Goal: Answer question/provide support: Share knowledge or assist other users

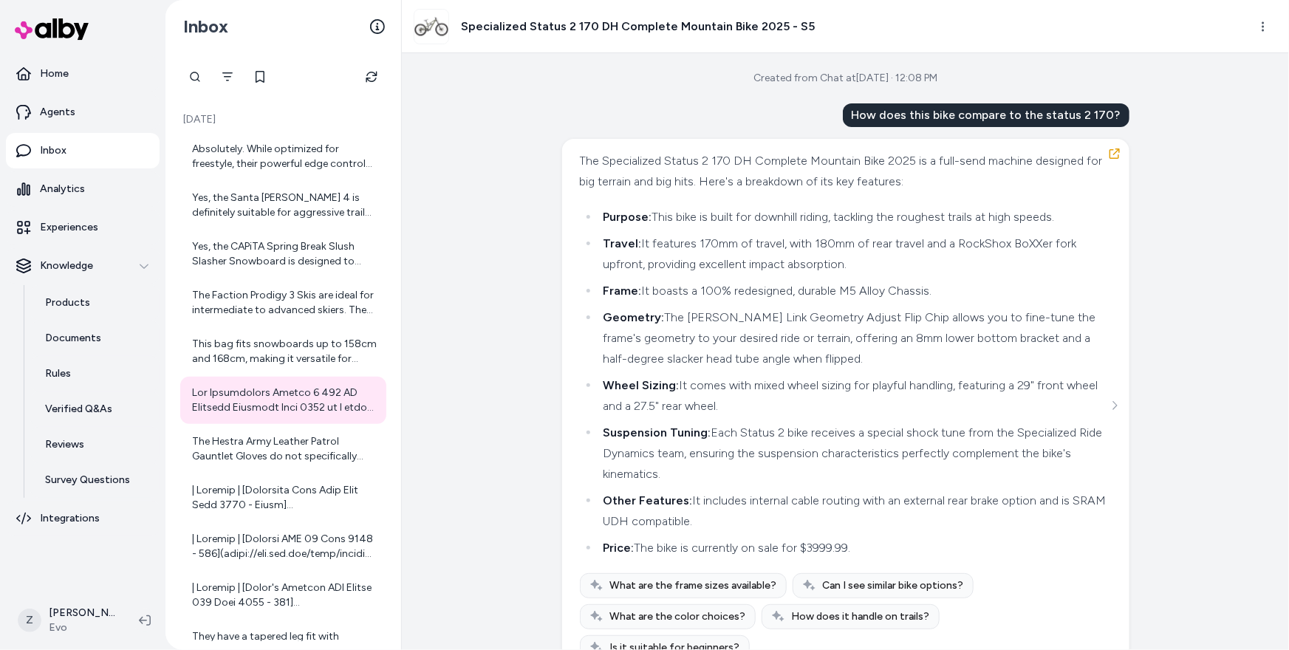
click at [540, 225] on div "Created from Chat at Aug 26, 2025 · 12:08 PM How does this bike compare to the …" at bounding box center [845, 351] width 887 height 597
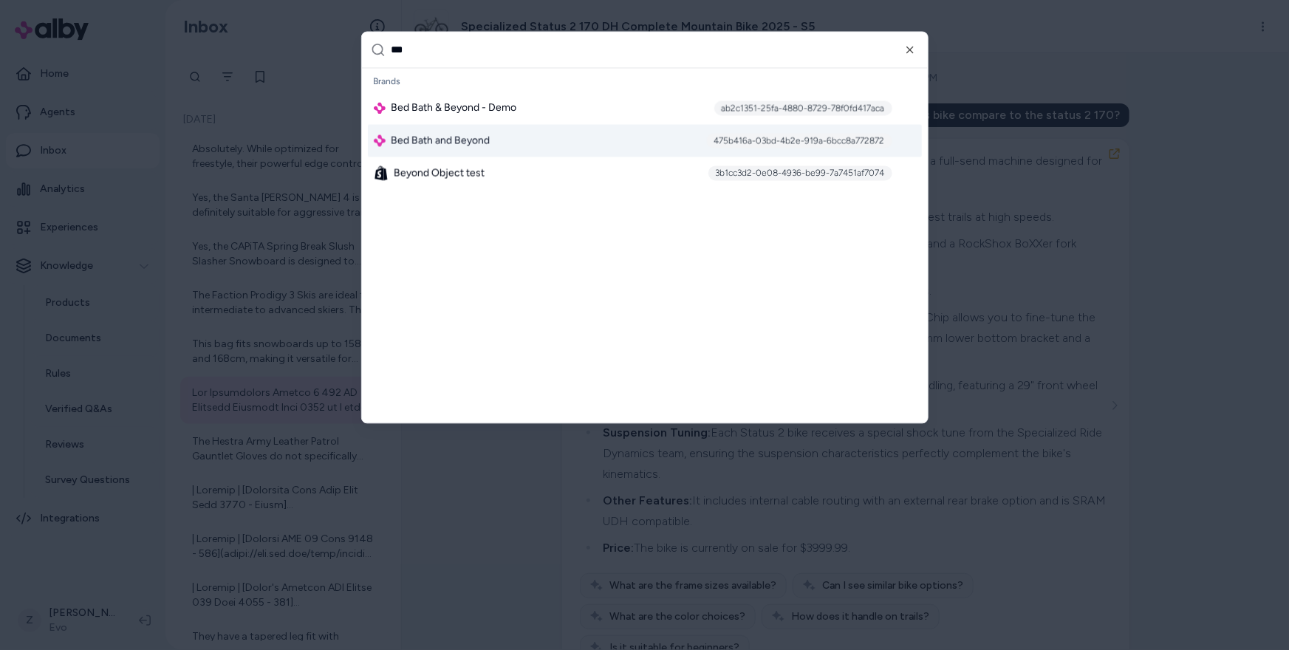
type input "***"
click at [477, 142] on span "Bed Bath and Beyond" at bounding box center [441, 141] width 99 height 15
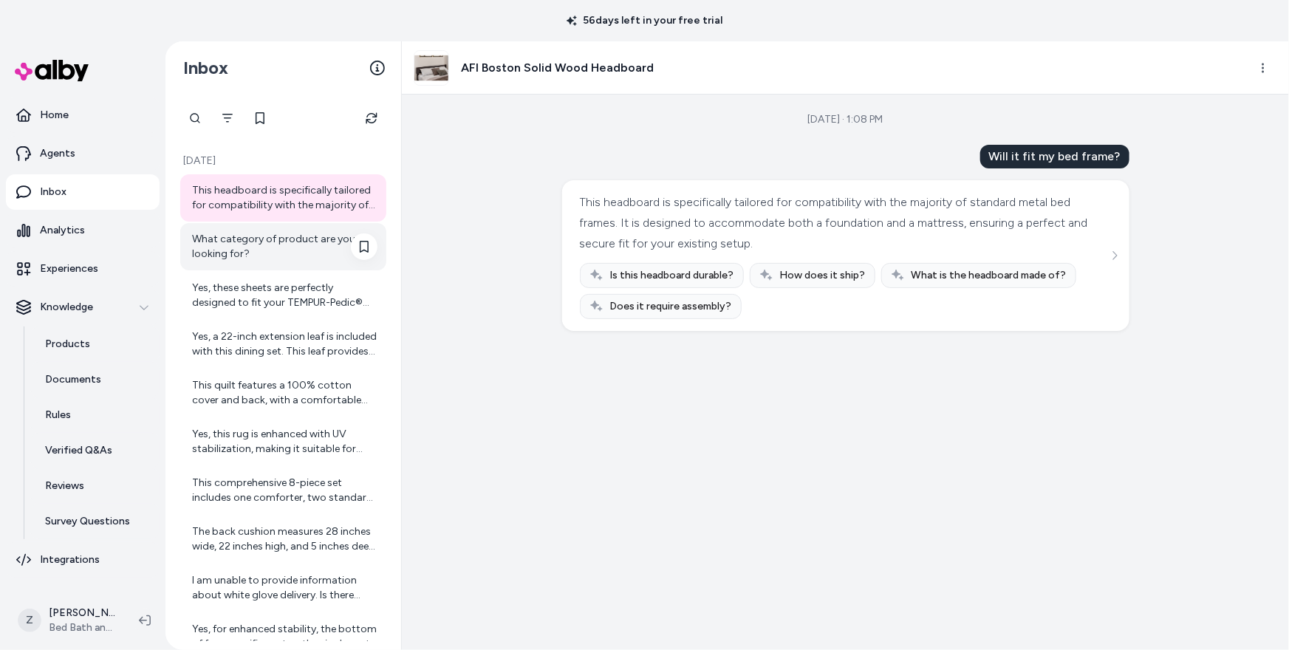
click at [276, 239] on div "What category of product are you looking for?" at bounding box center [284, 247] width 185 height 30
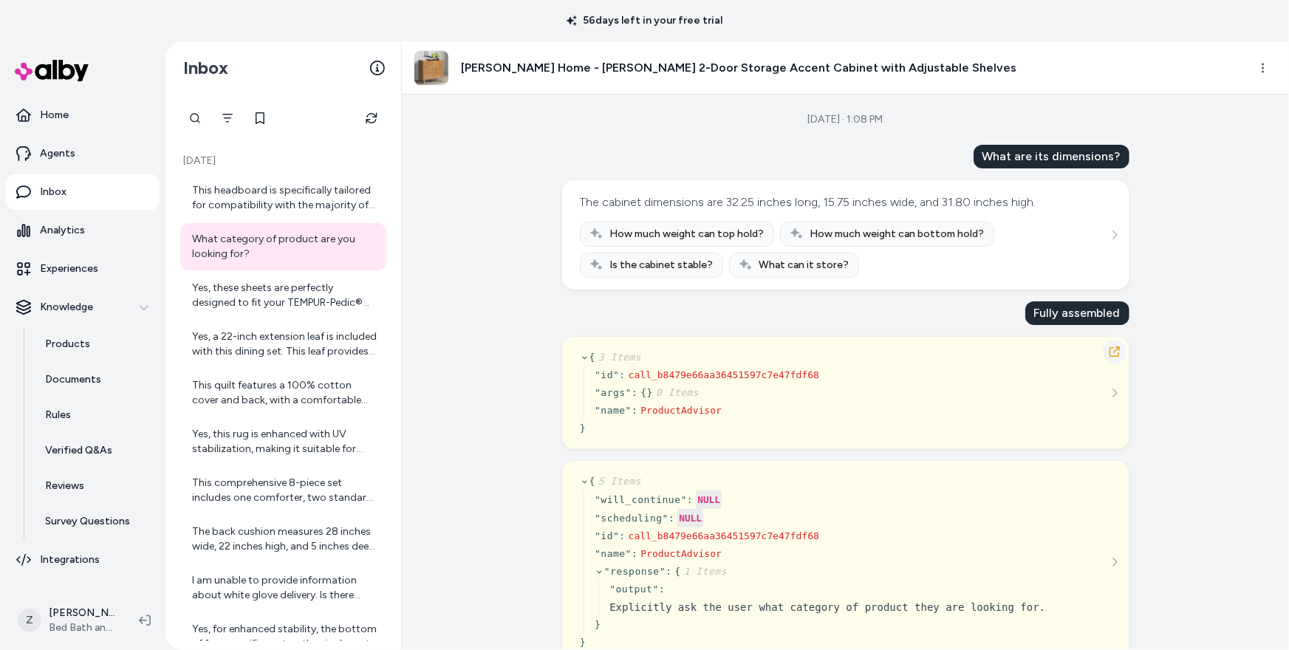
click at [1118, 349] on icon "button" at bounding box center [1115, 351] width 10 height 10
click at [301, 303] on div "Yes, these sheets are perfectly designed to fit your TEMPUR-Pedic® mattress, en…" at bounding box center [284, 296] width 185 height 30
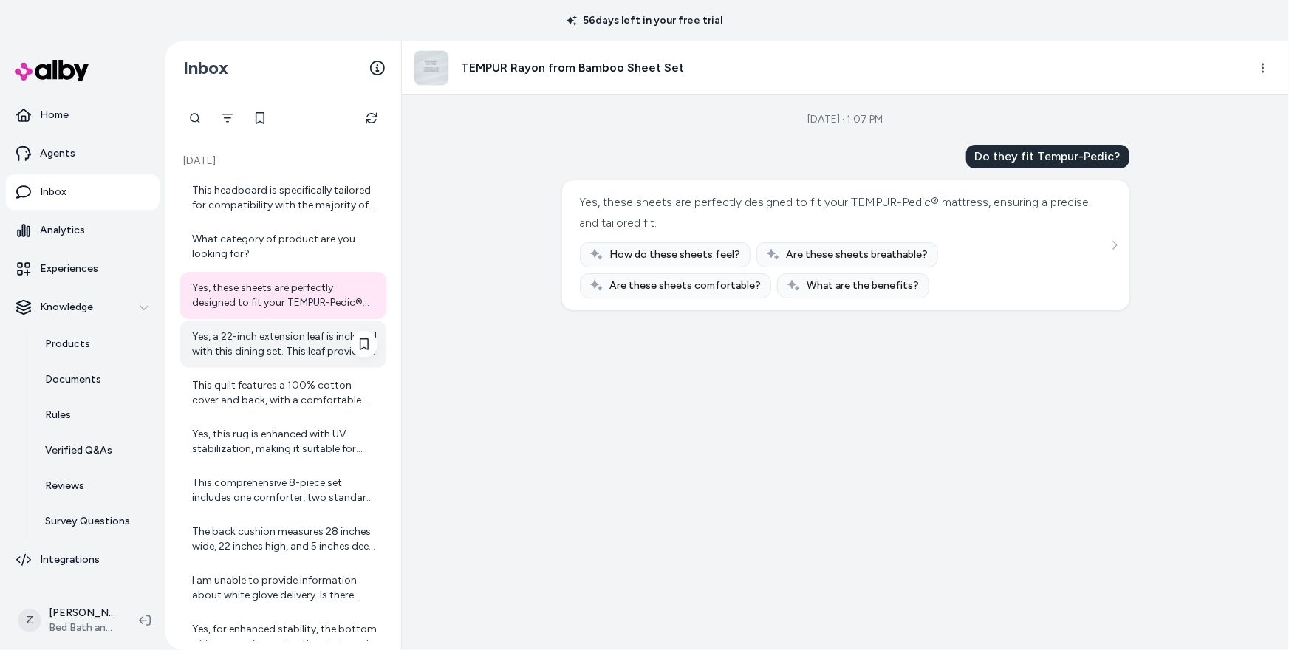
click at [279, 344] on div "Yes, a 22-inch extension leaf is included with this dining set. This leaf provi…" at bounding box center [284, 344] width 185 height 30
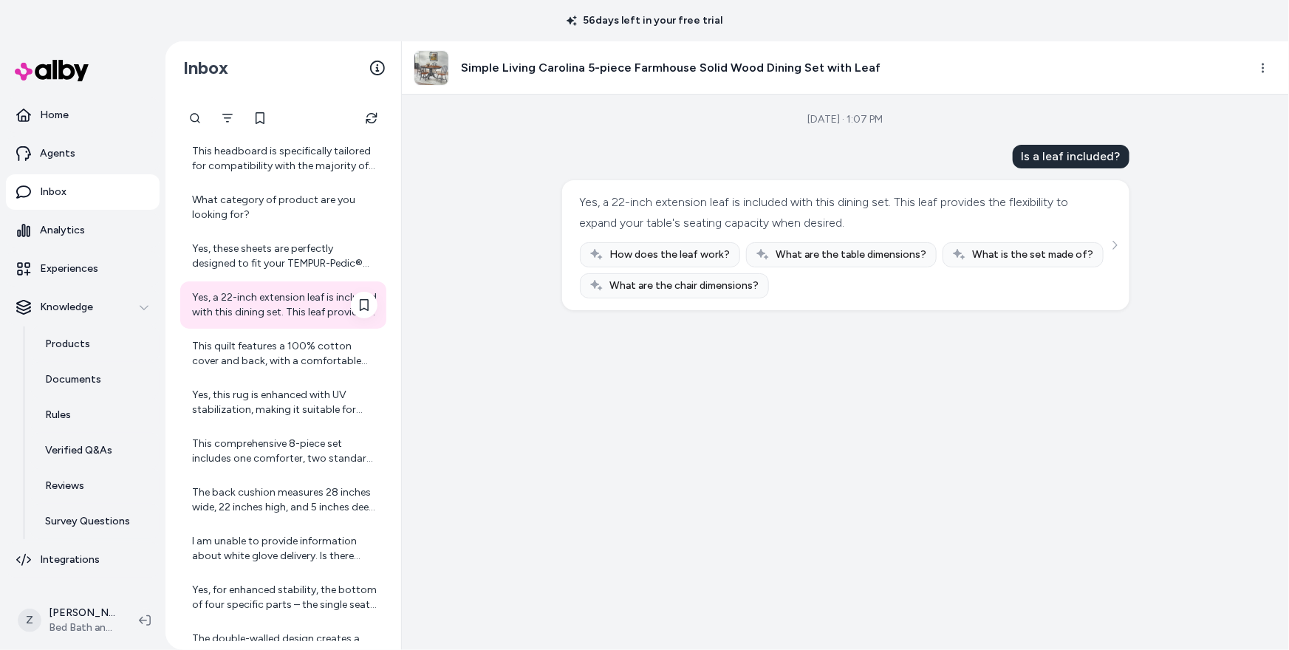
scroll to position [43, 0]
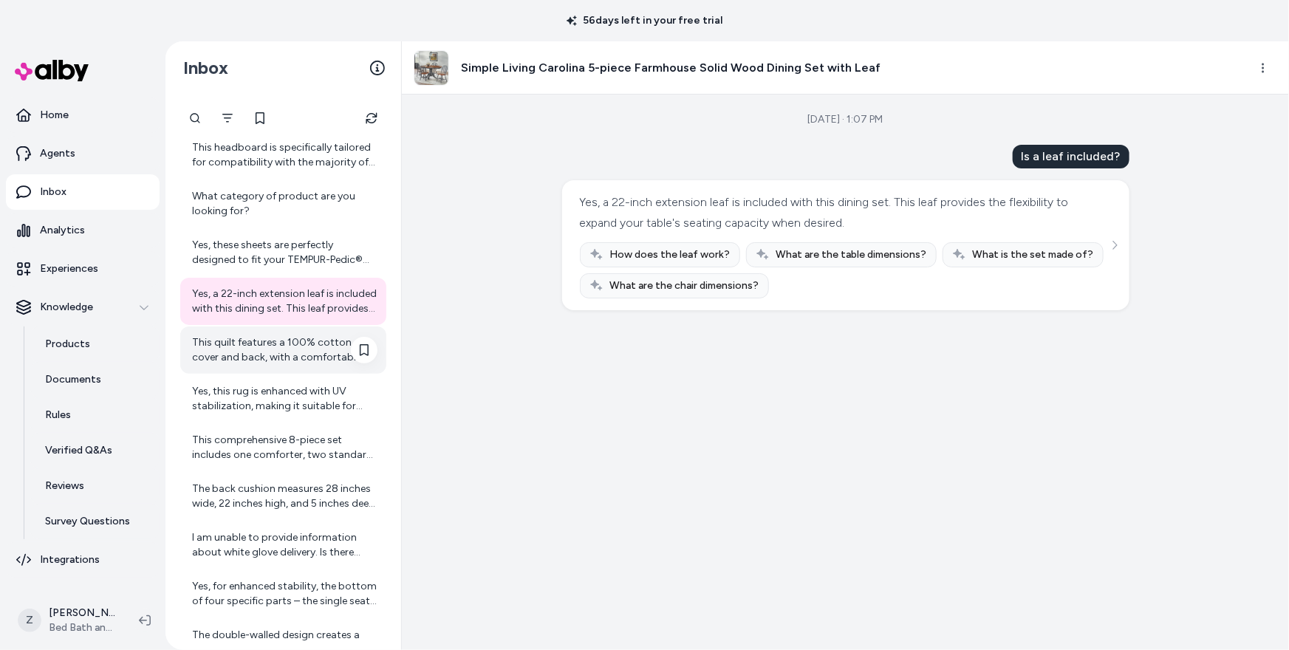
click at [279, 343] on div "This quilt features a 100% cotton cover and back, with a comfortable 50/50 cott…" at bounding box center [284, 350] width 185 height 30
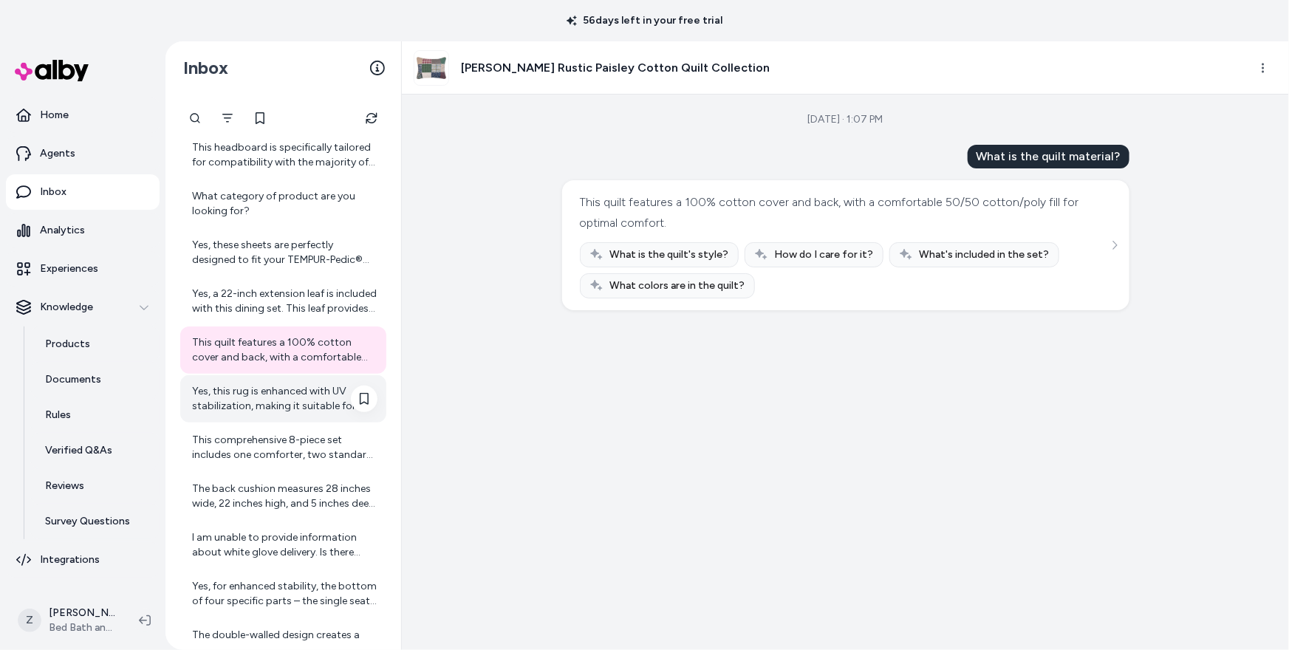
click at [267, 388] on div "Yes, this rug is enhanced with UV stabilization, making it suitable for versati…" at bounding box center [284, 399] width 185 height 30
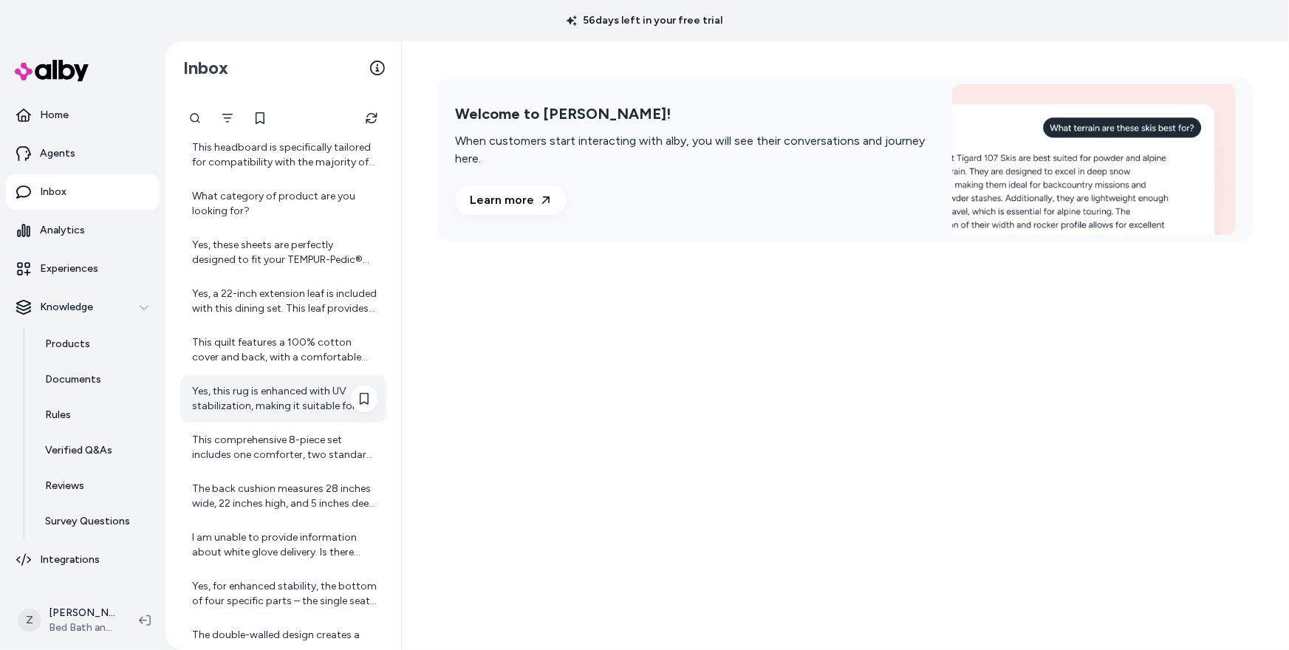
click at [268, 399] on div "Yes, this rug is enhanced with UV stabilization, making it suitable for versati…" at bounding box center [284, 399] width 185 height 30
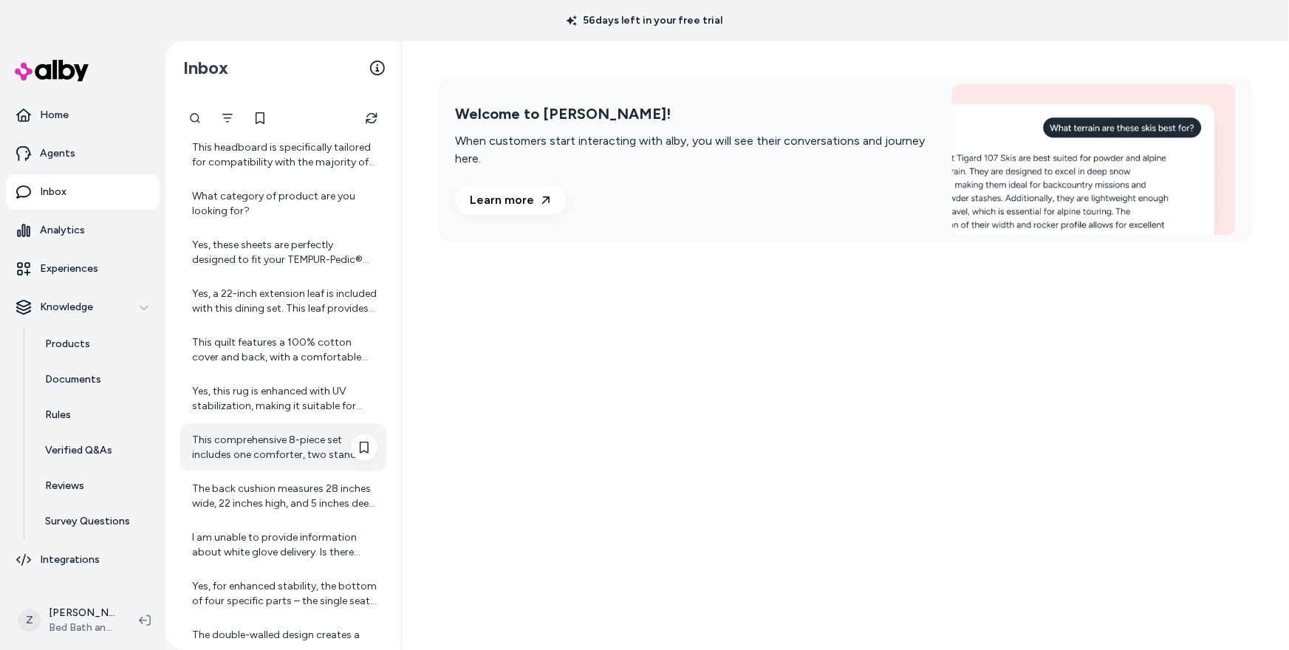
click at [267, 433] on div "This comprehensive 8-piece set includes one comforter, two standard shams, two …" at bounding box center [284, 448] width 185 height 30
click at [262, 500] on div "The back cushion measures 28 inches wide, 22 inches high, and 5 inches deep, of…" at bounding box center [284, 497] width 185 height 30
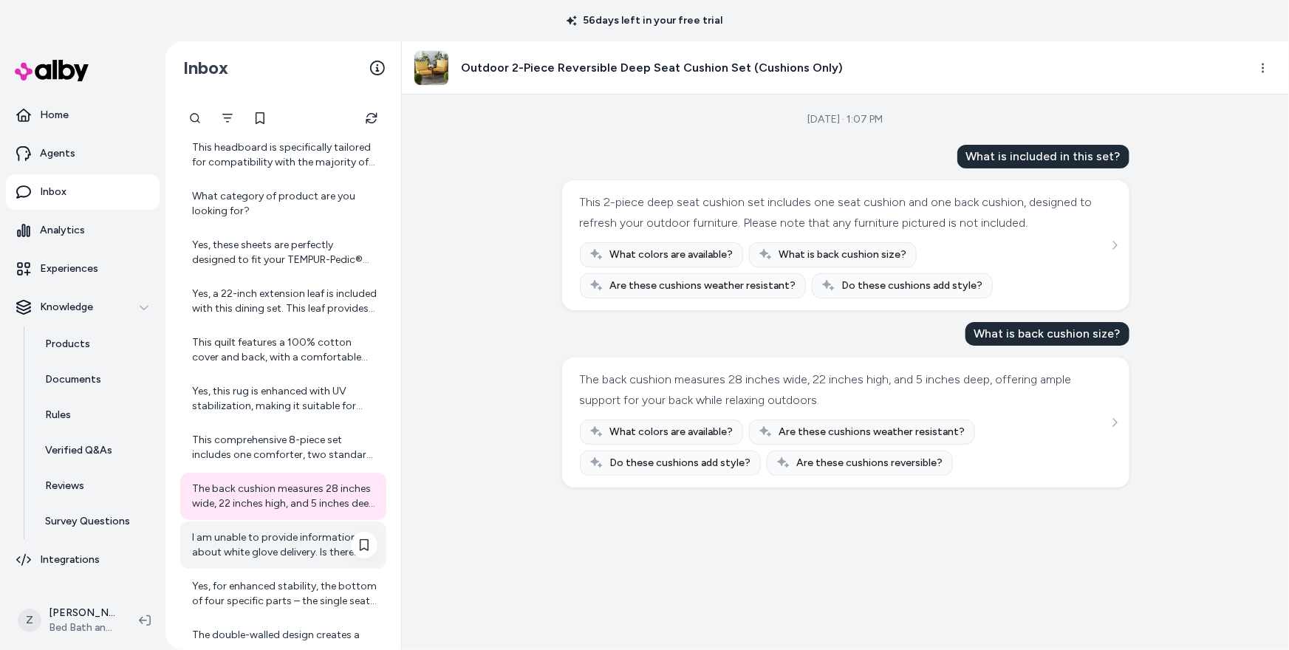
click at [264, 531] on div "I am unable to provide information about white glove delivery. Is there anythin…" at bounding box center [284, 545] width 185 height 30
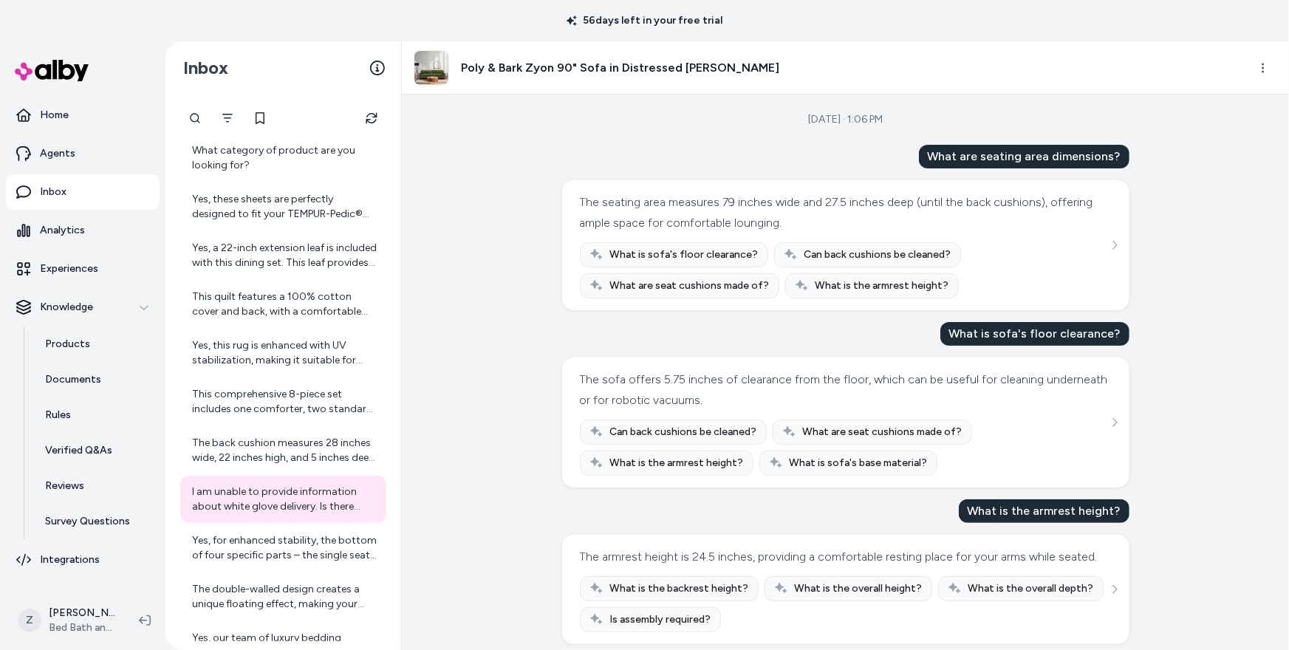
scroll to position [364, 0]
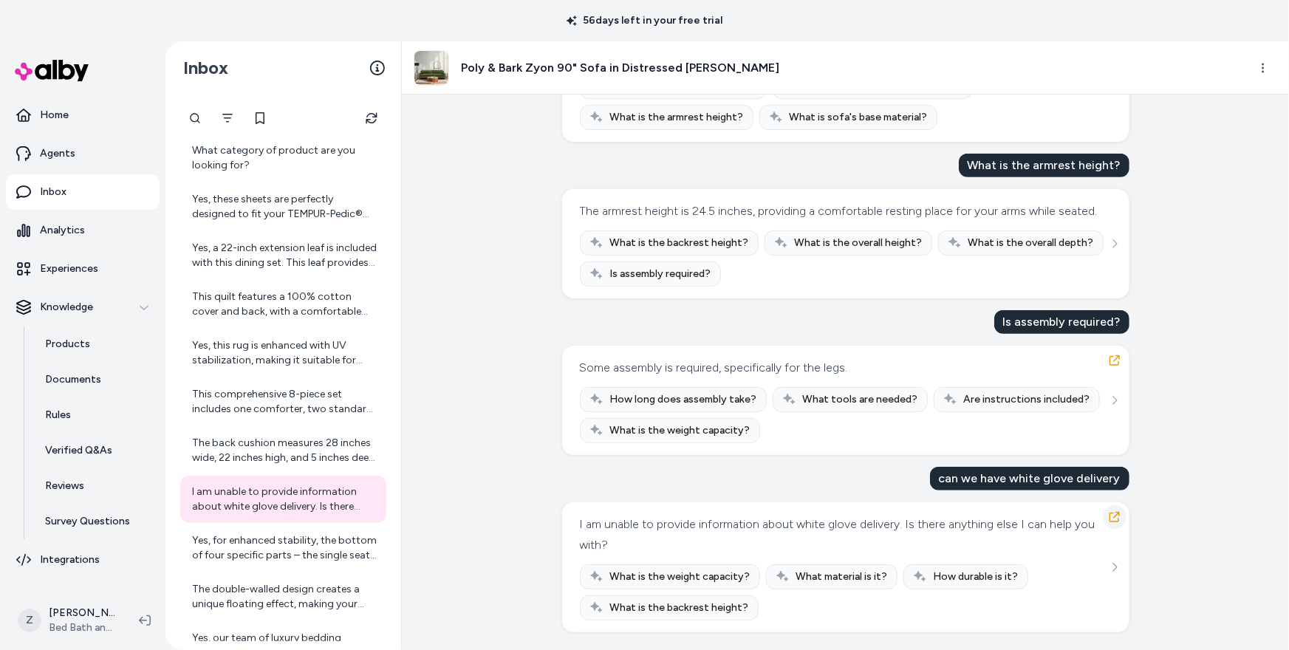
click at [1116, 520] on icon "button" at bounding box center [1115, 517] width 12 height 12
click at [89, 163] on link "Agents" at bounding box center [83, 153] width 154 height 35
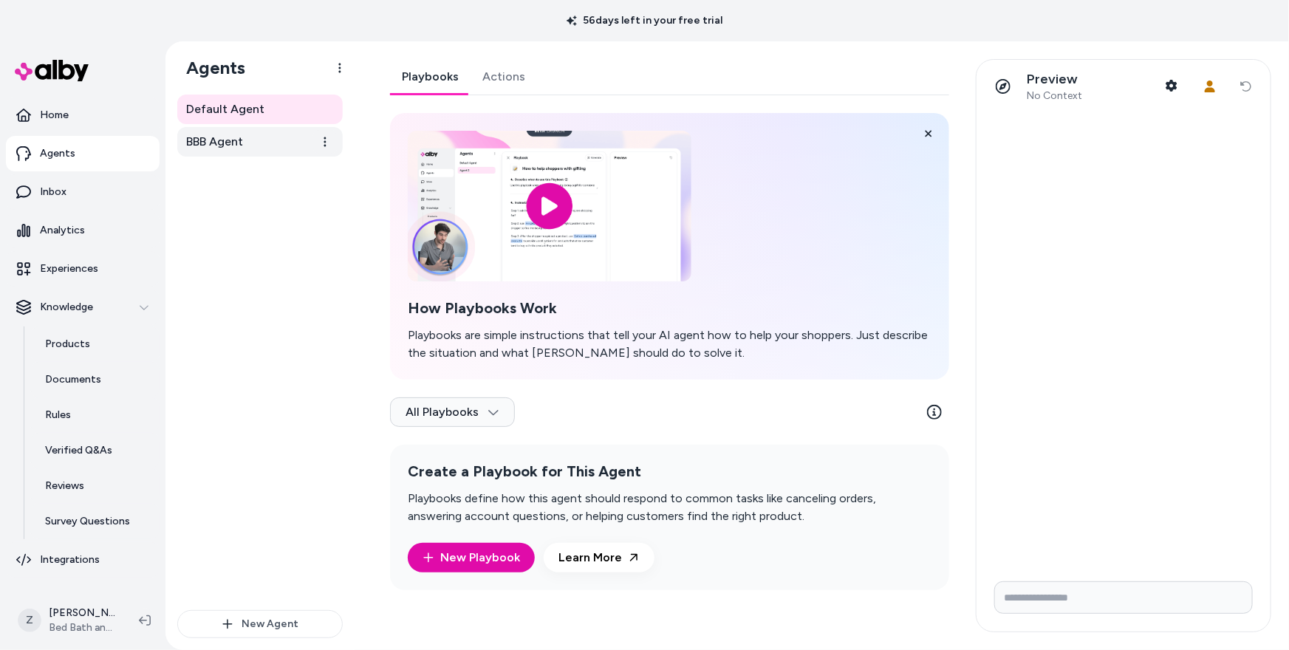
click at [255, 140] on link "BBB Agent" at bounding box center [259, 142] width 165 height 30
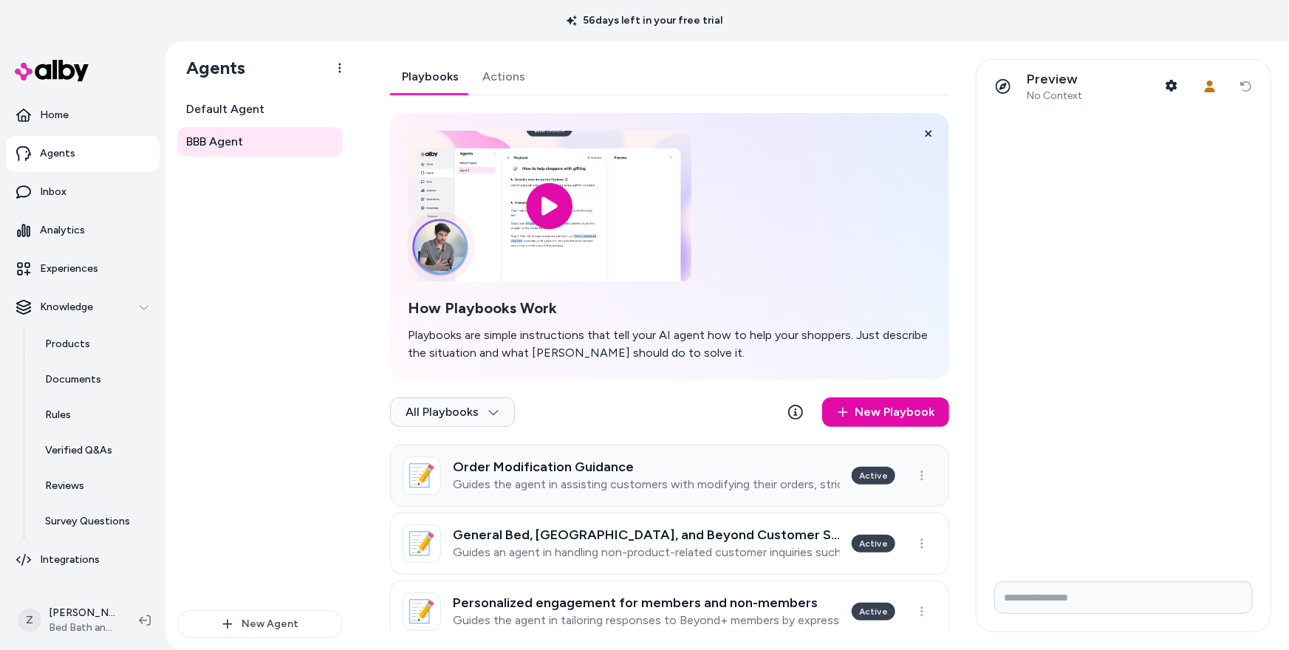
scroll to position [95, 0]
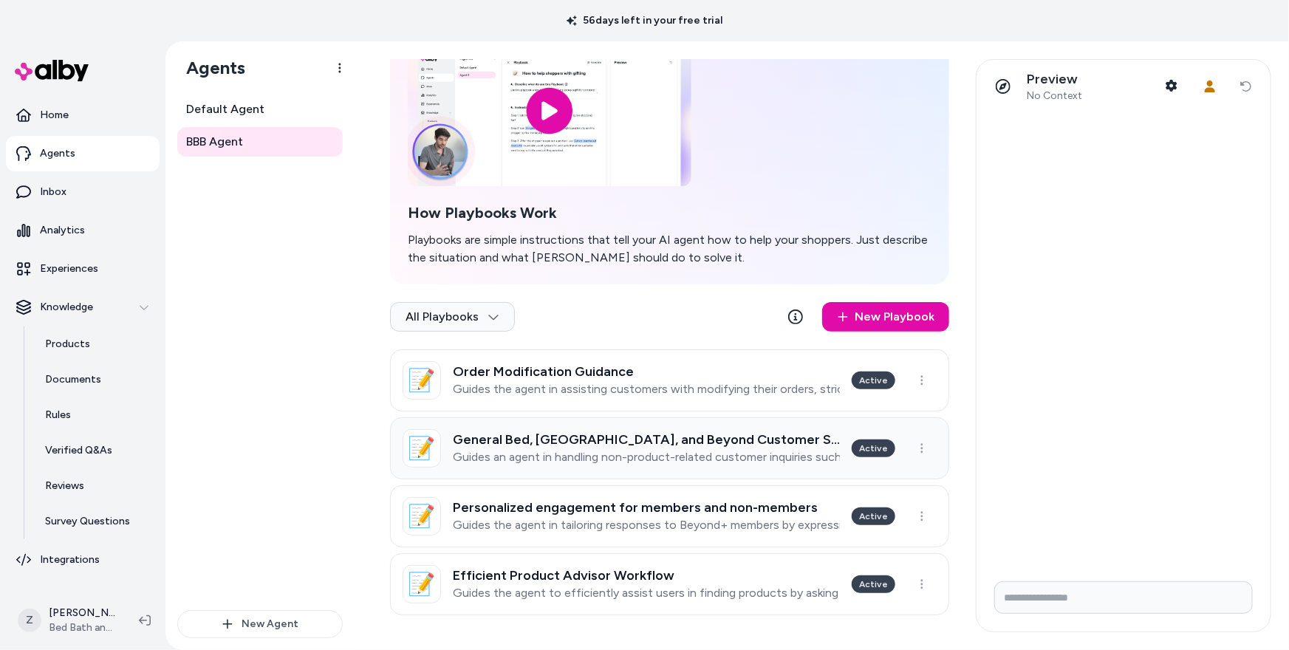
click at [676, 445] on h3 "General Bed, Bath, and Beyond Customer Support" at bounding box center [646, 439] width 387 height 15
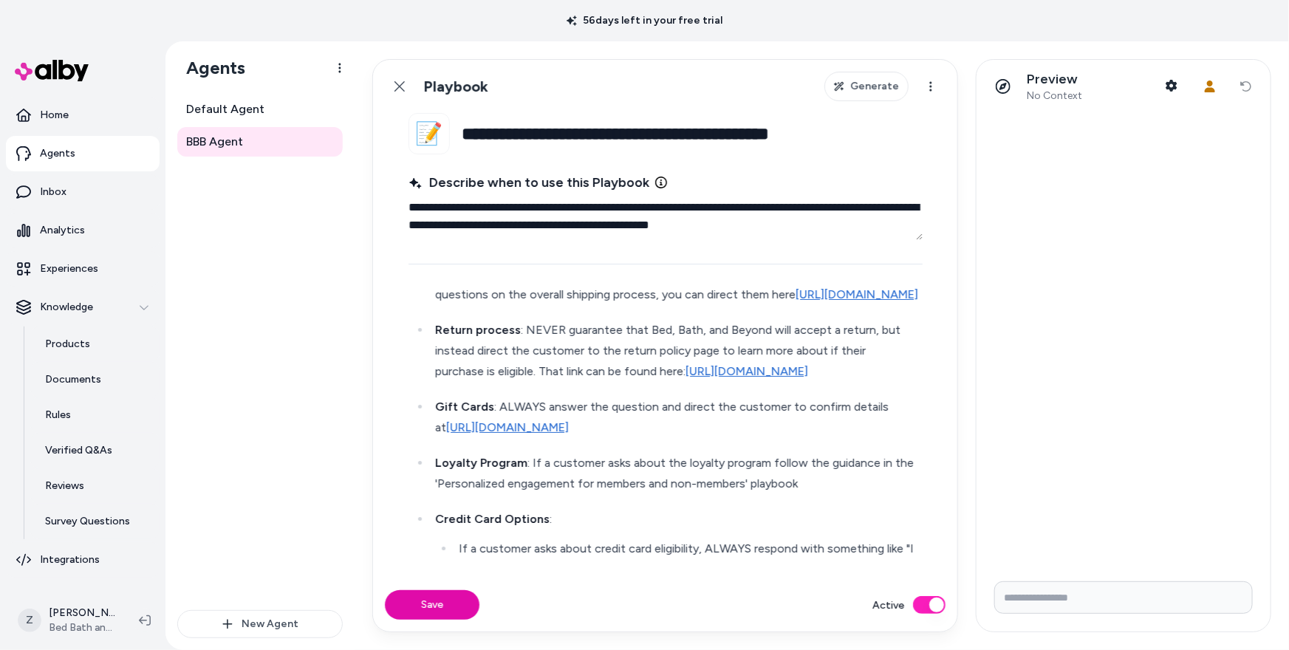
scroll to position [295, 0]
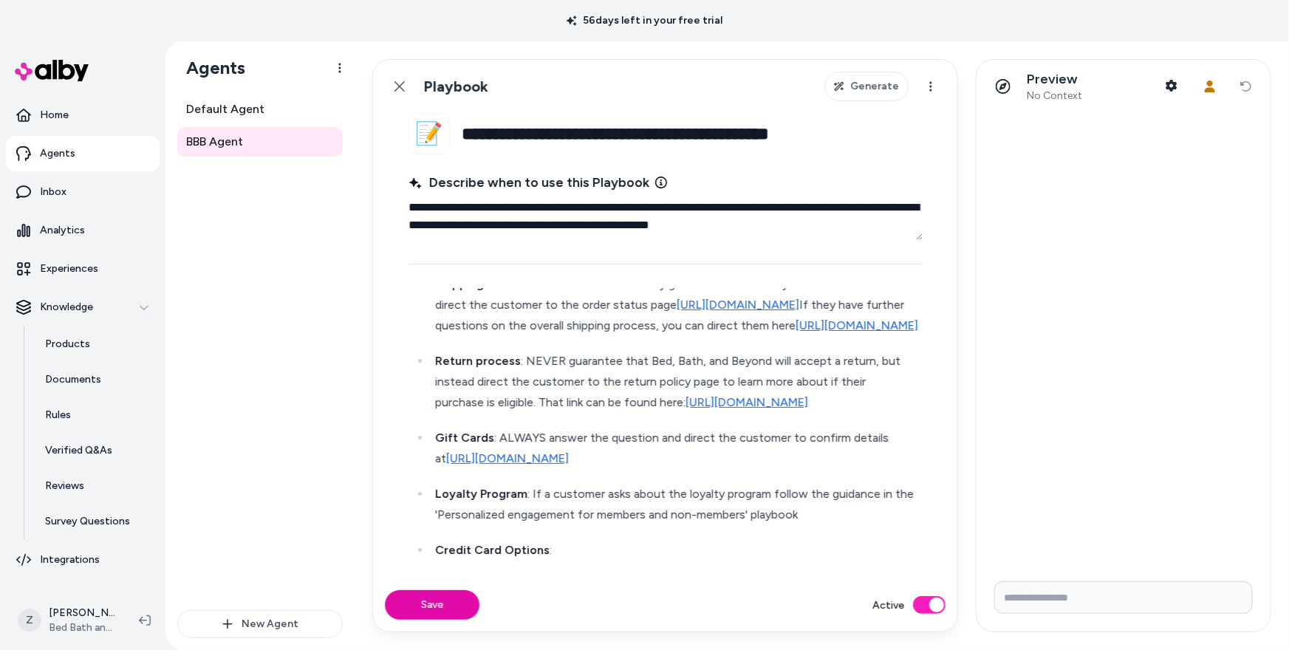
click at [796, 332] on link "https://help.bedbathandbeyond.com/help/s/article/Shipping-Delivery" at bounding box center [857, 325] width 123 height 14
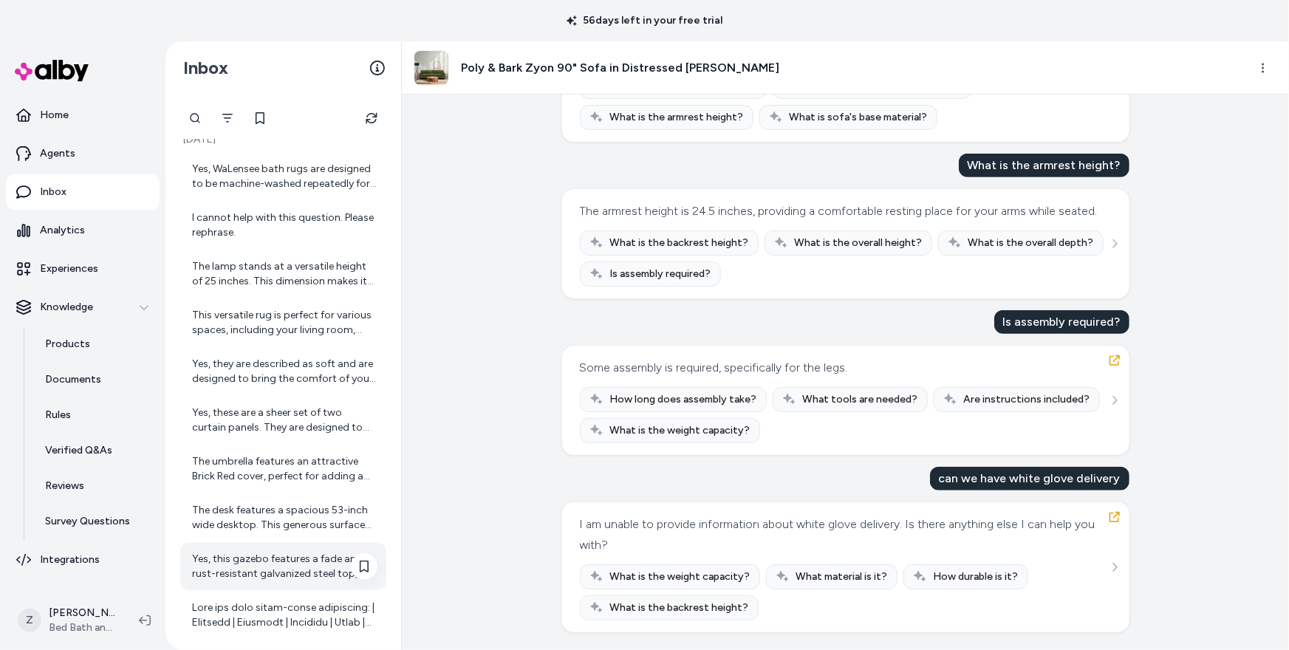
scroll to position [13, 0]
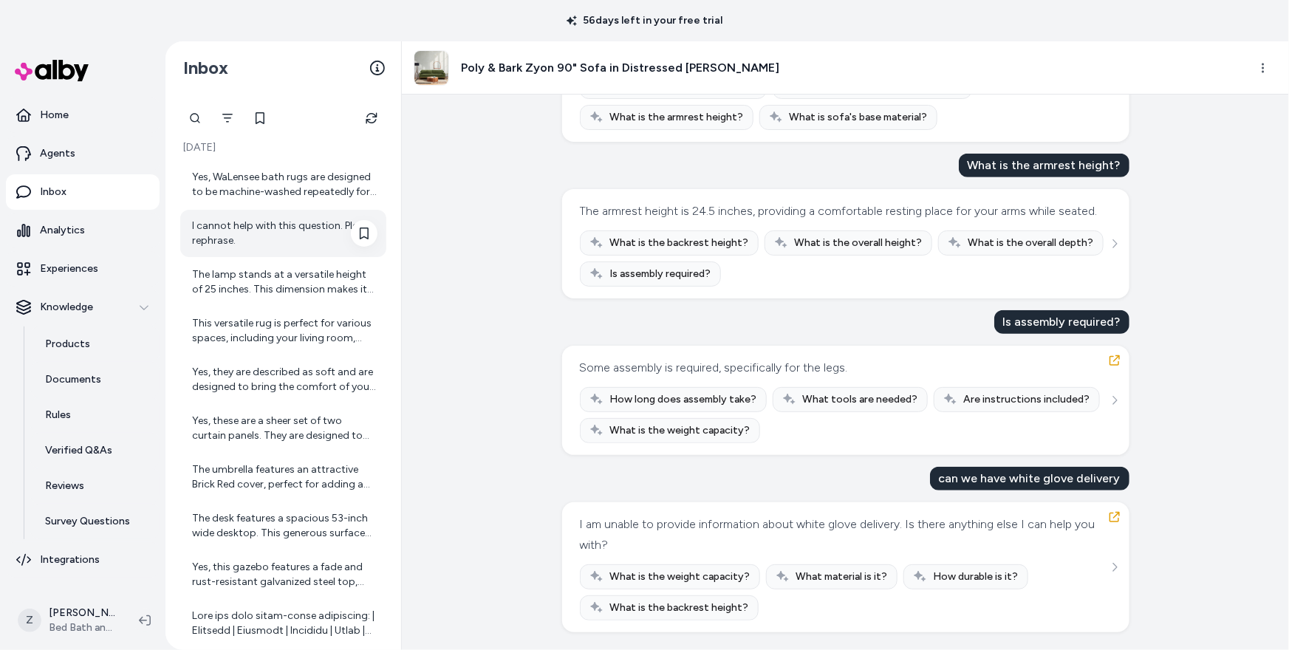
click at [317, 237] on div "I cannot help with this question. Please rephrase." at bounding box center [284, 234] width 185 height 30
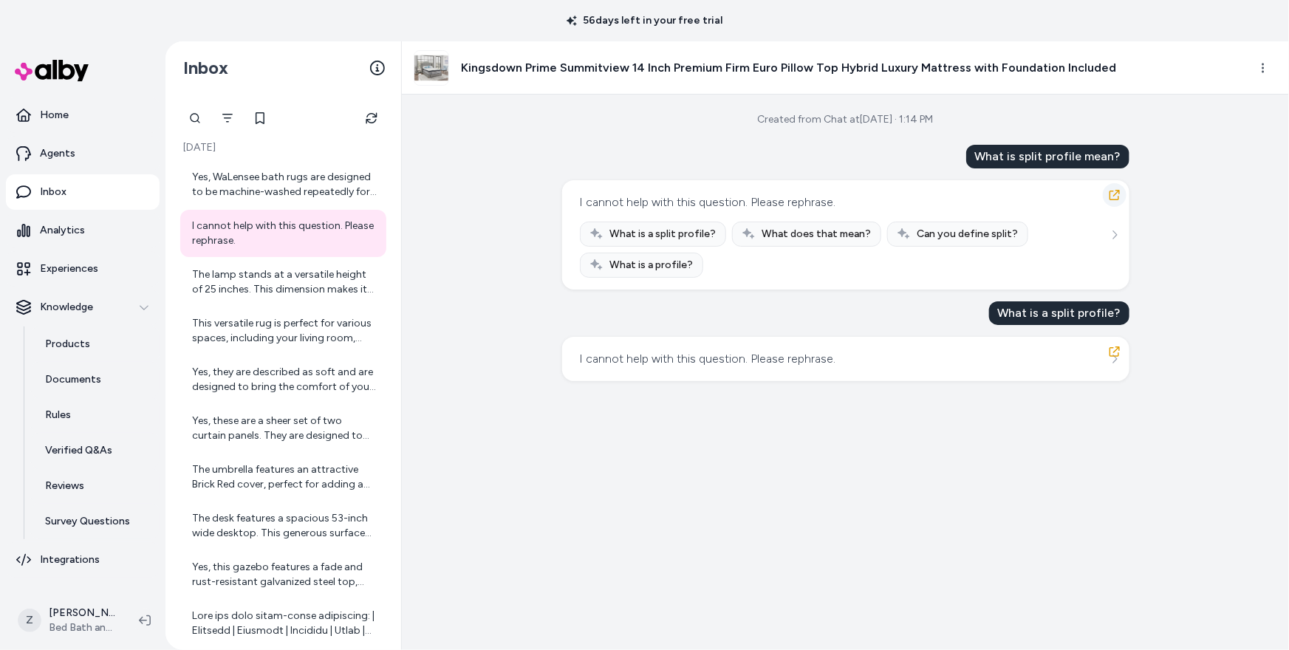
click at [1110, 194] on icon "button" at bounding box center [1115, 195] width 10 height 10
click at [311, 284] on div "The lamp stands at a versatile height of 25 inches. This dimension makes it sui…" at bounding box center [284, 282] width 185 height 30
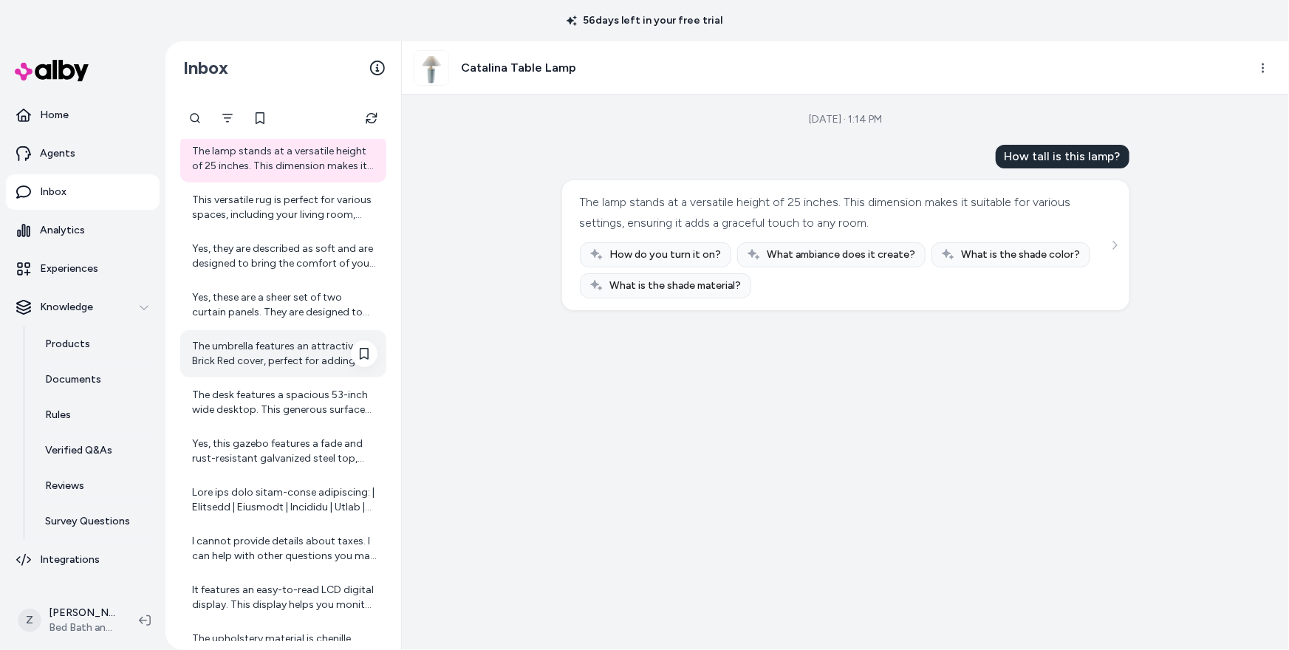
scroll to position [140, 0]
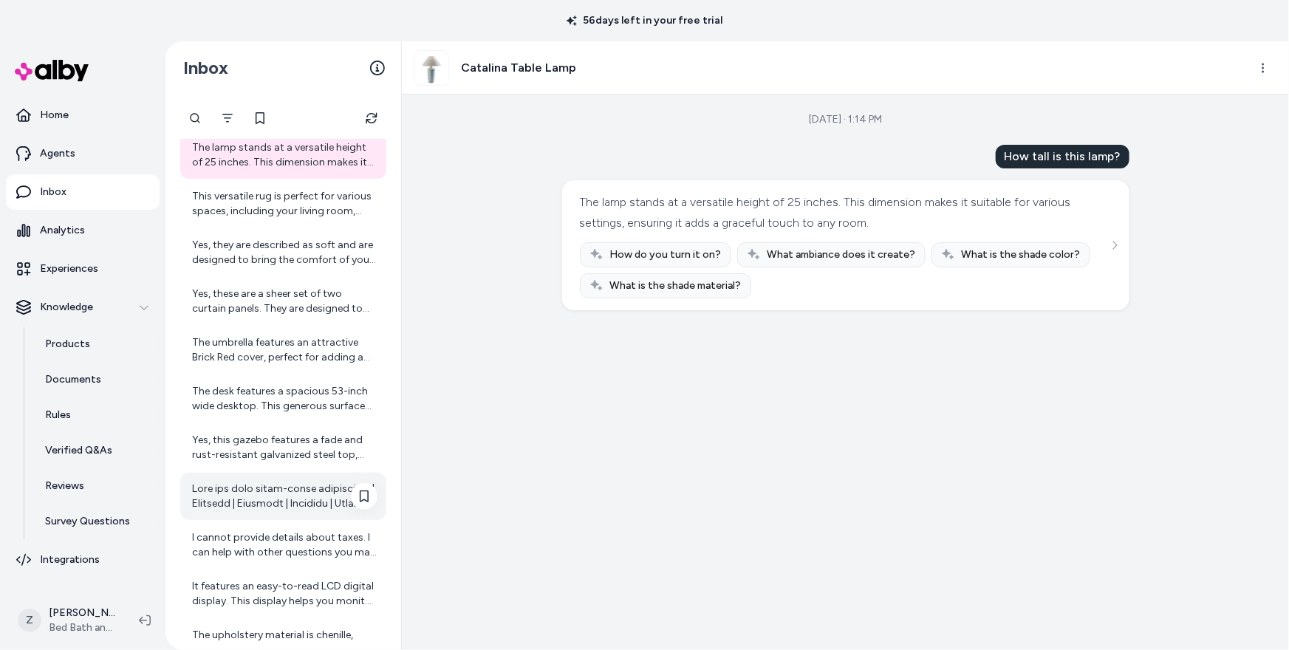
click at [300, 491] on div at bounding box center [284, 497] width 185 height 30
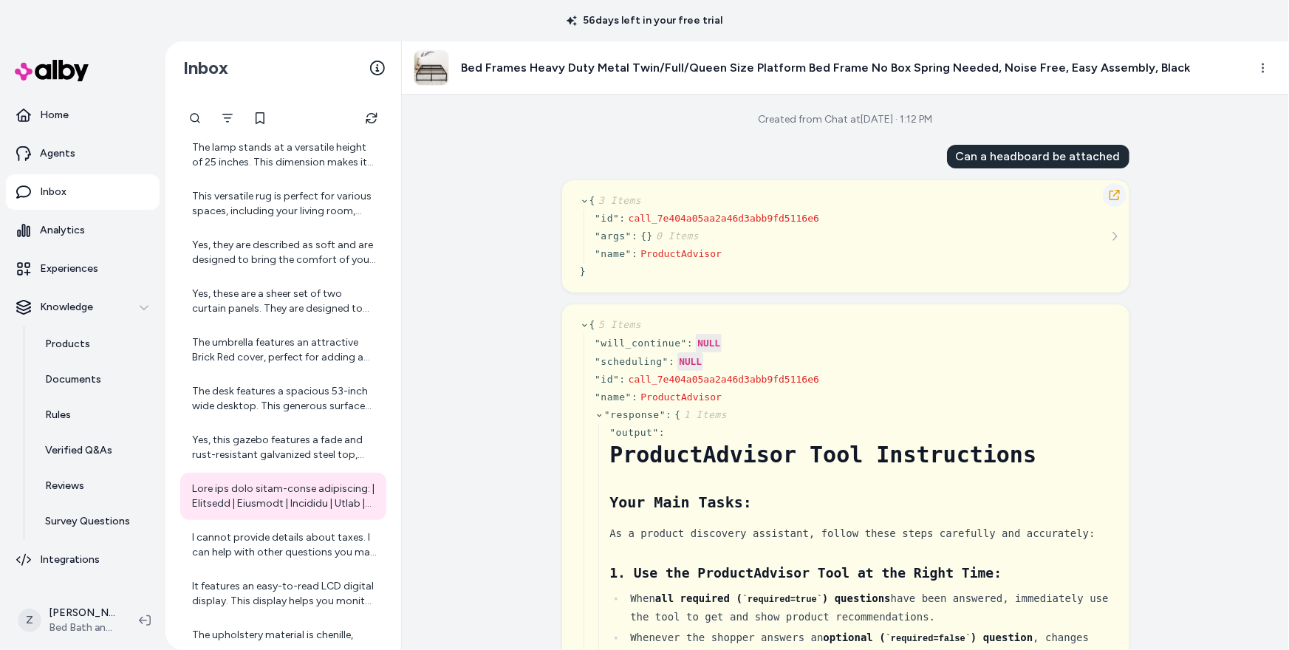
click at [1116, 198] on icon "button" at bounding box center [1115, 195] width 12 height 12
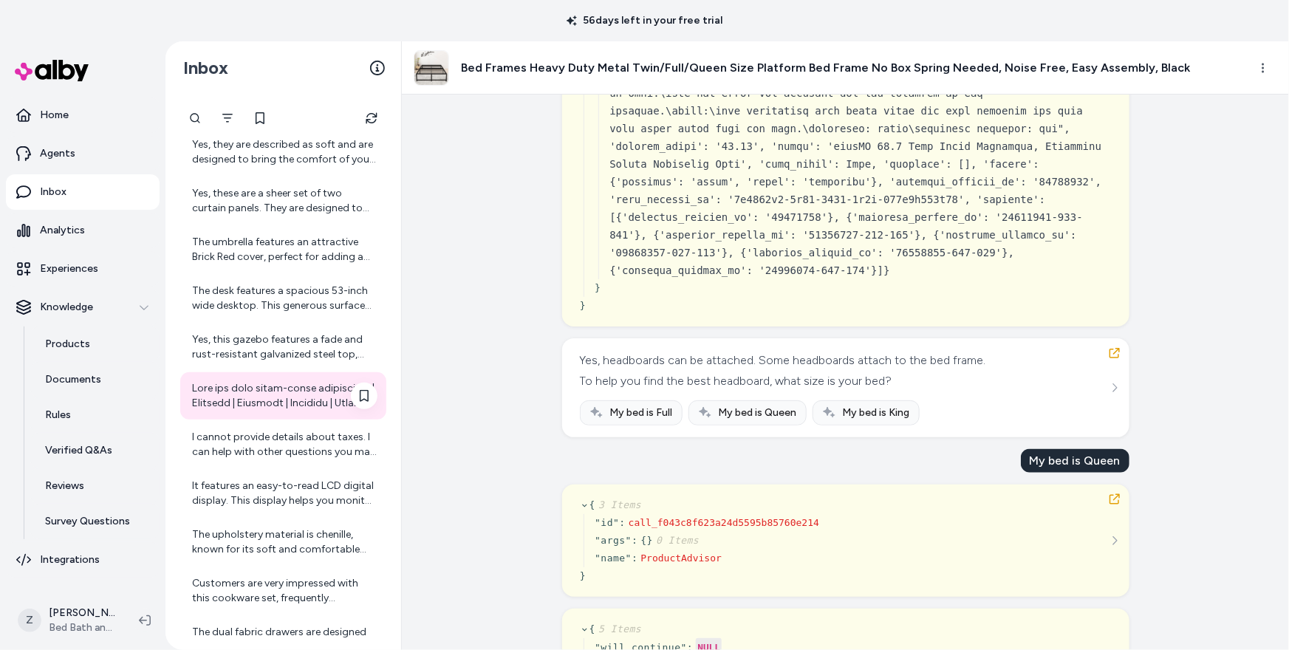
scroll to position [242, 0]
click at [268, 430] on div "I cannot provide details about taxes. I can help with other questions you may h…" at bounding box center [284, 444] width 185 height 30
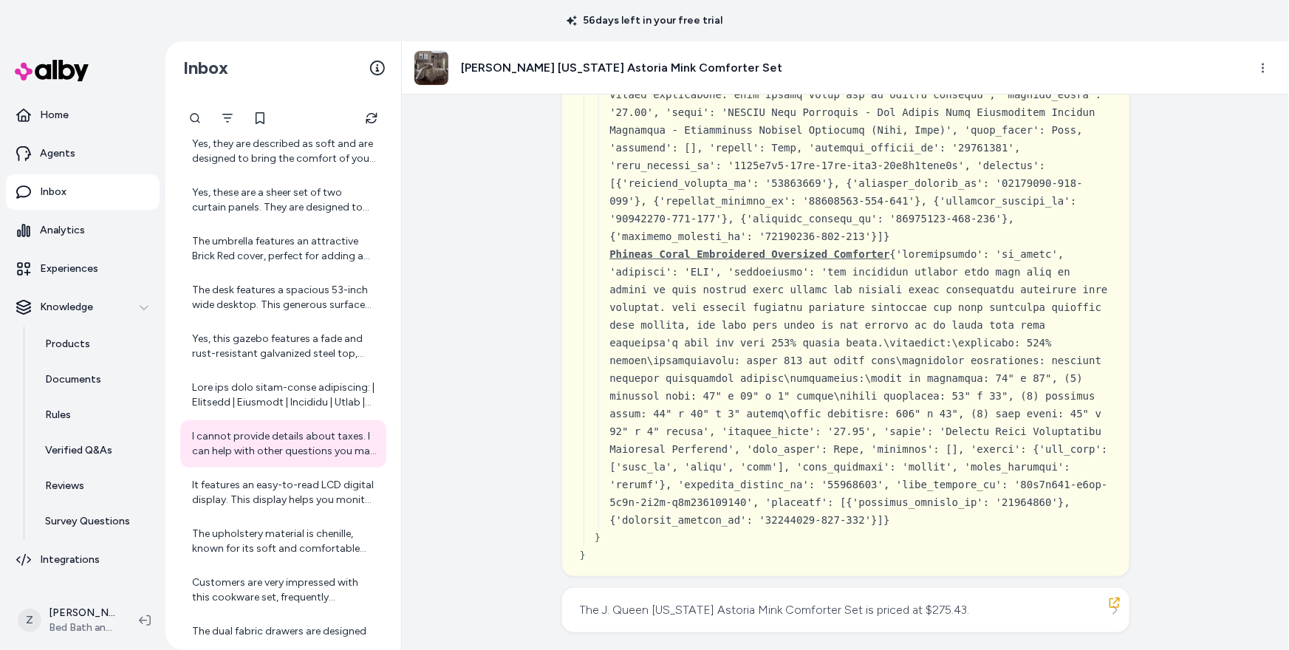
scroll to position [17857, 0]
click at [239, 499] on div "It features an easy-to-read LCD digital display. This display helps you monitor…" at bounding box center [284, 493] width 185 height 30
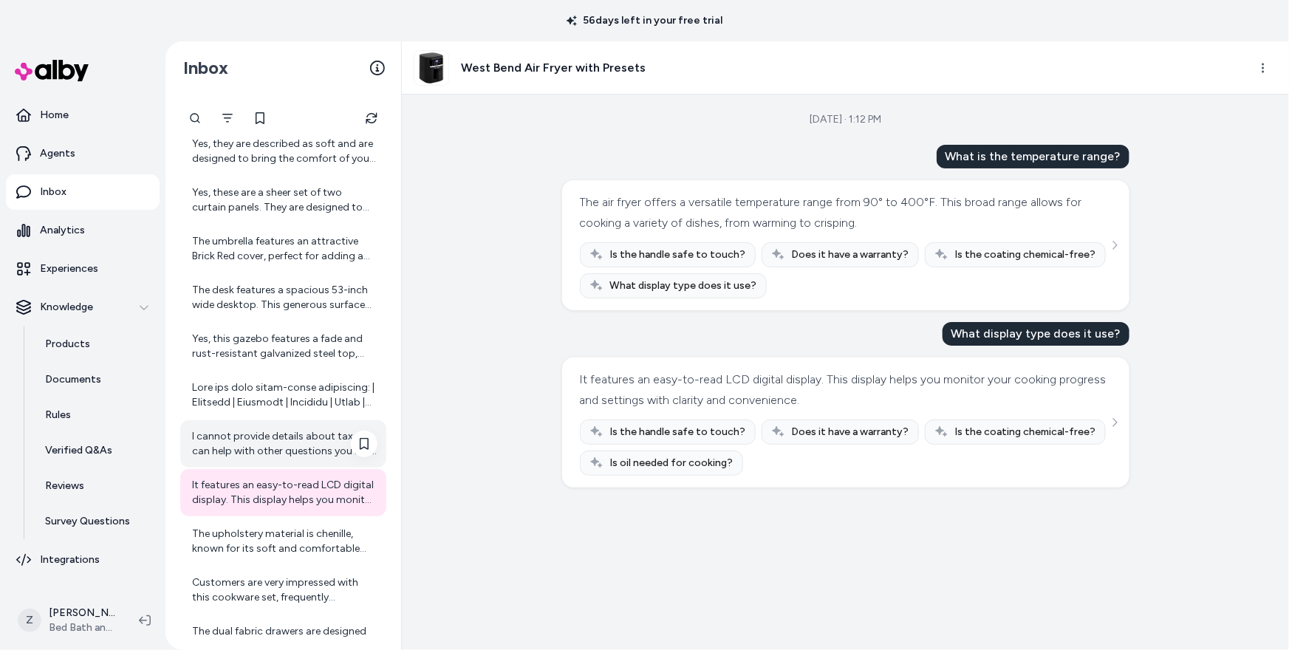
click at [239, 449] on div "I cannot provide details about taxes. I can help with other questions you may h…" at bounding box center [284, 444] width 185 height 30
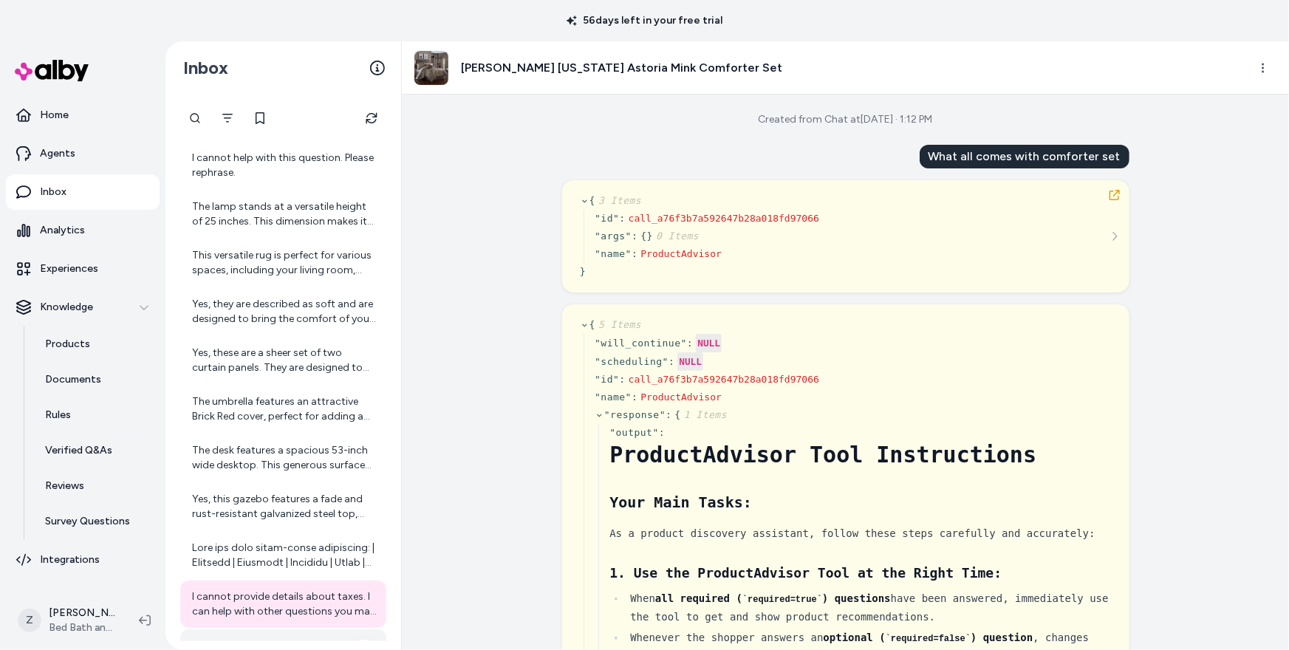
scroll to position [1, 0]
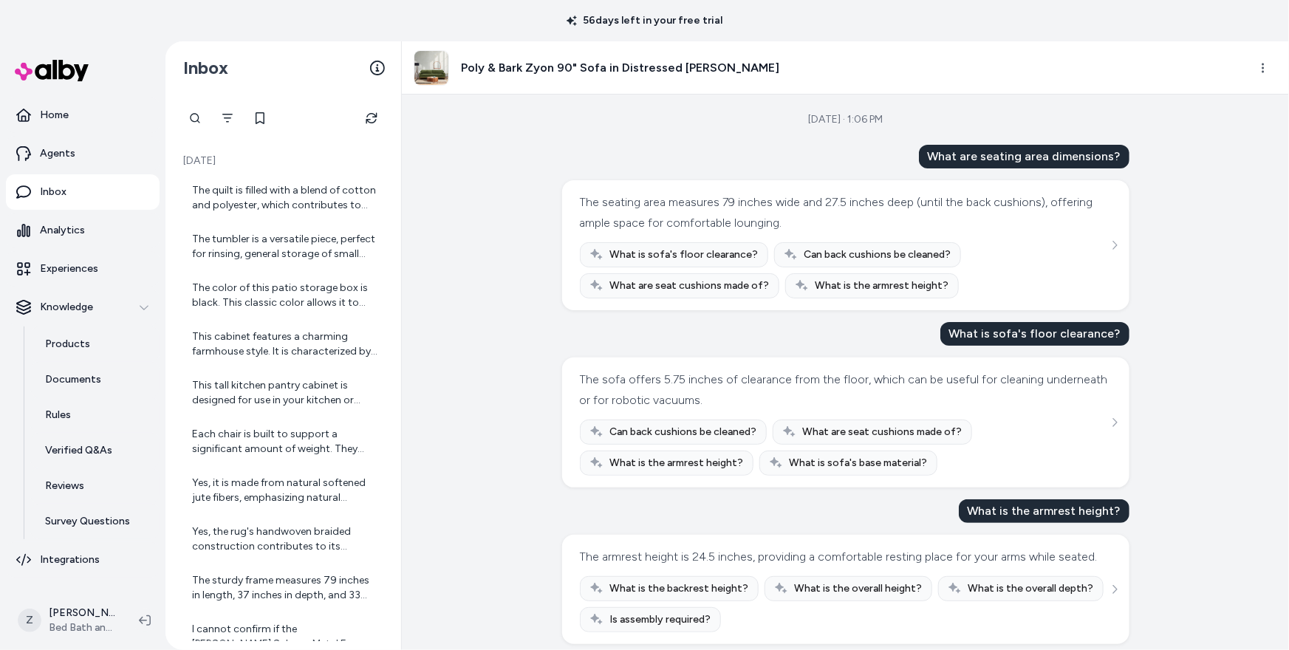
scroll to position [364, 0]
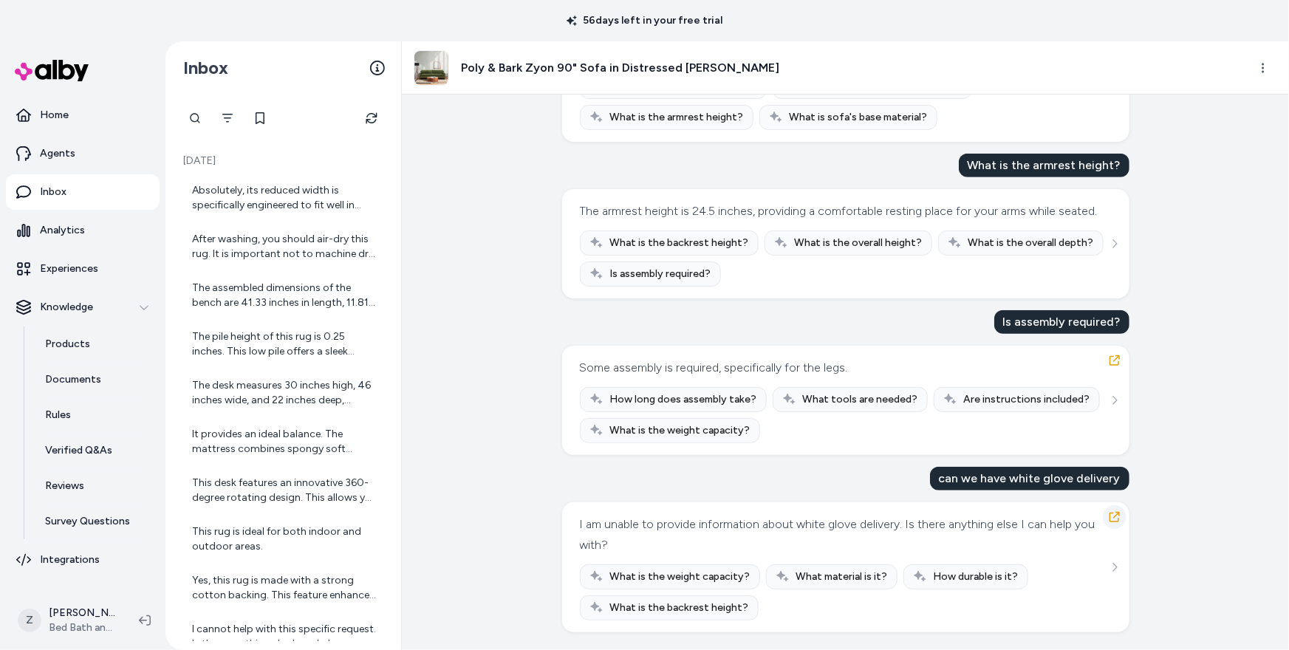
click at [1118, 522] on icon "button" at bounding box center [1115, 517] width 12 height 12
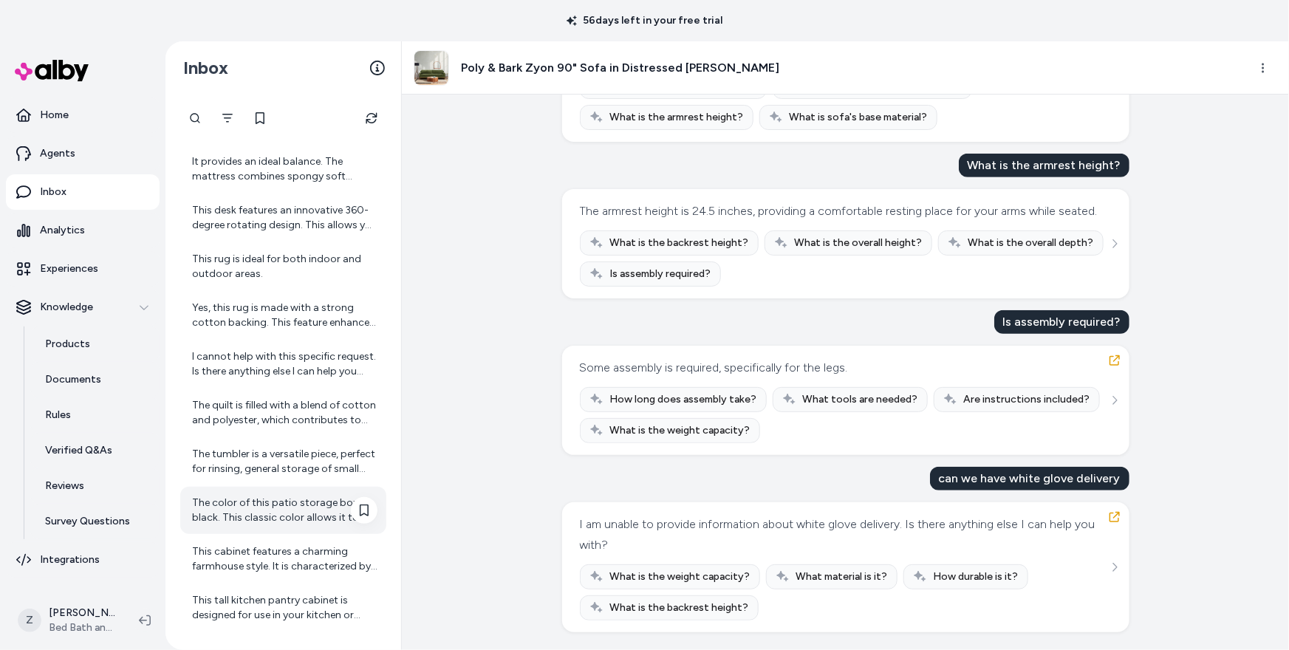
click at [247, 512] on div "The color of this patio storage box is black. This classic color allows it to b…" at bounding box center [284, 511] width 185 height 30
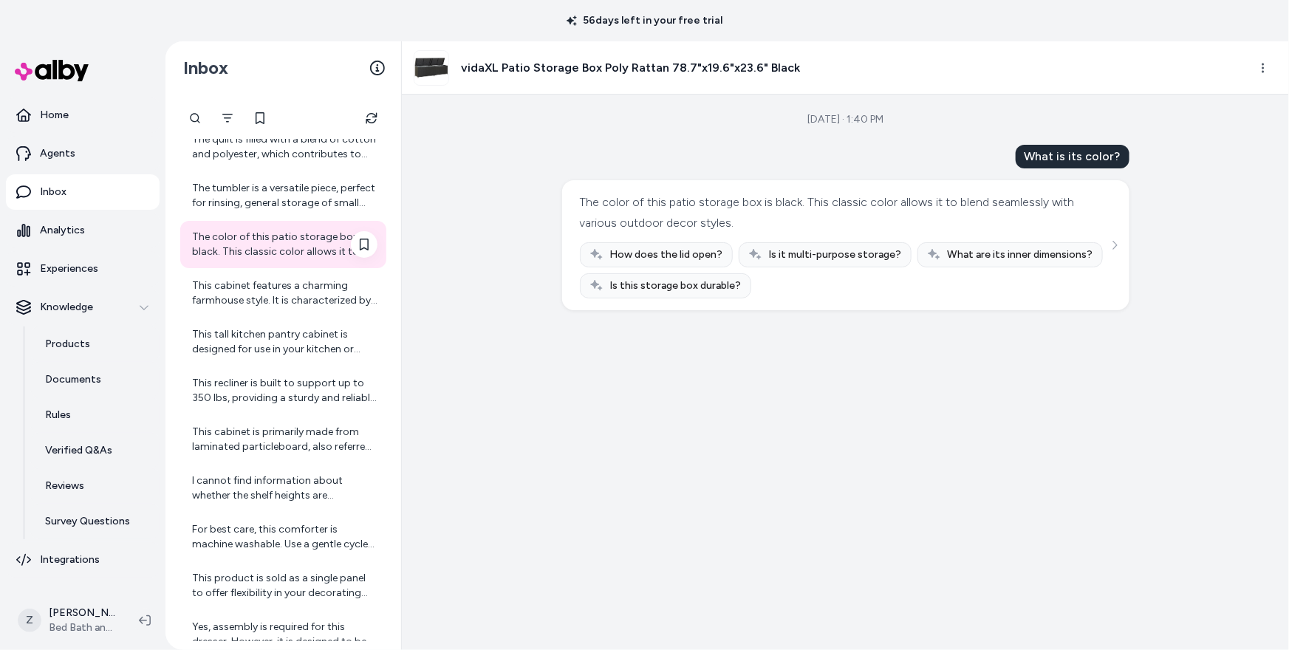
scroll to position [650, 0]
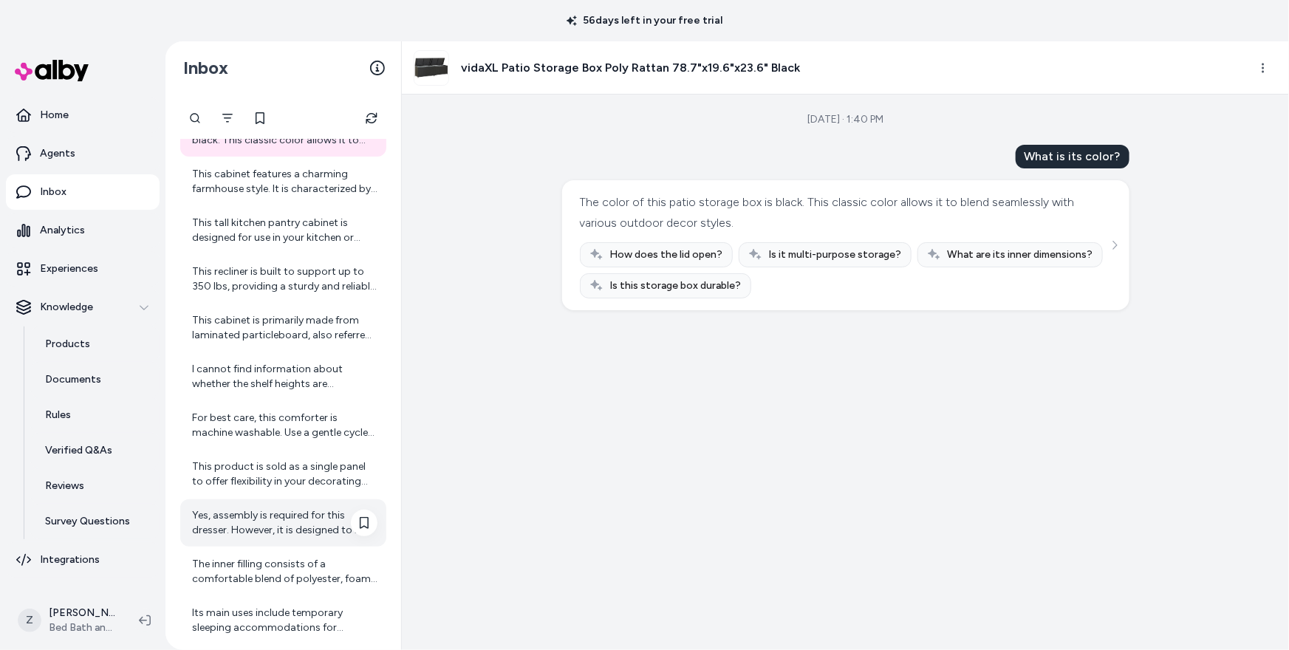
click at [290, 522] on div "Yes, assembly is required for this dresser. However, it is designed to be easy,…" at bounding box center [284, 523] width 185 height 30
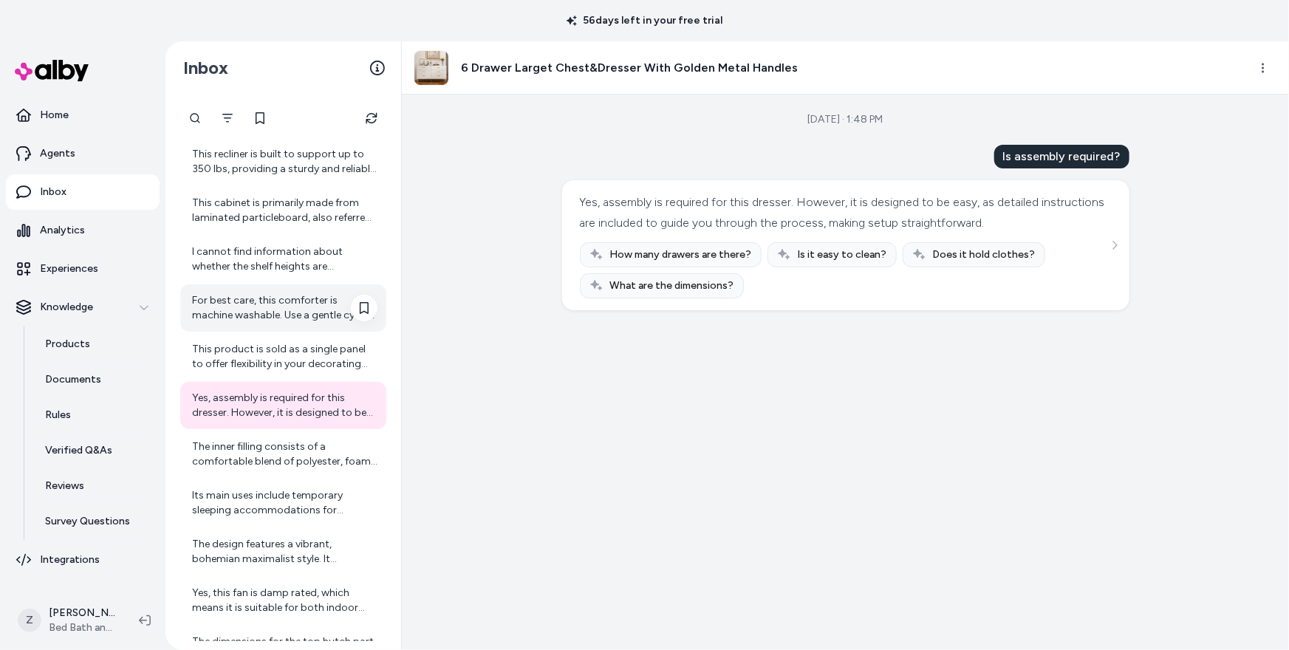
scroll to position [1004, 0]
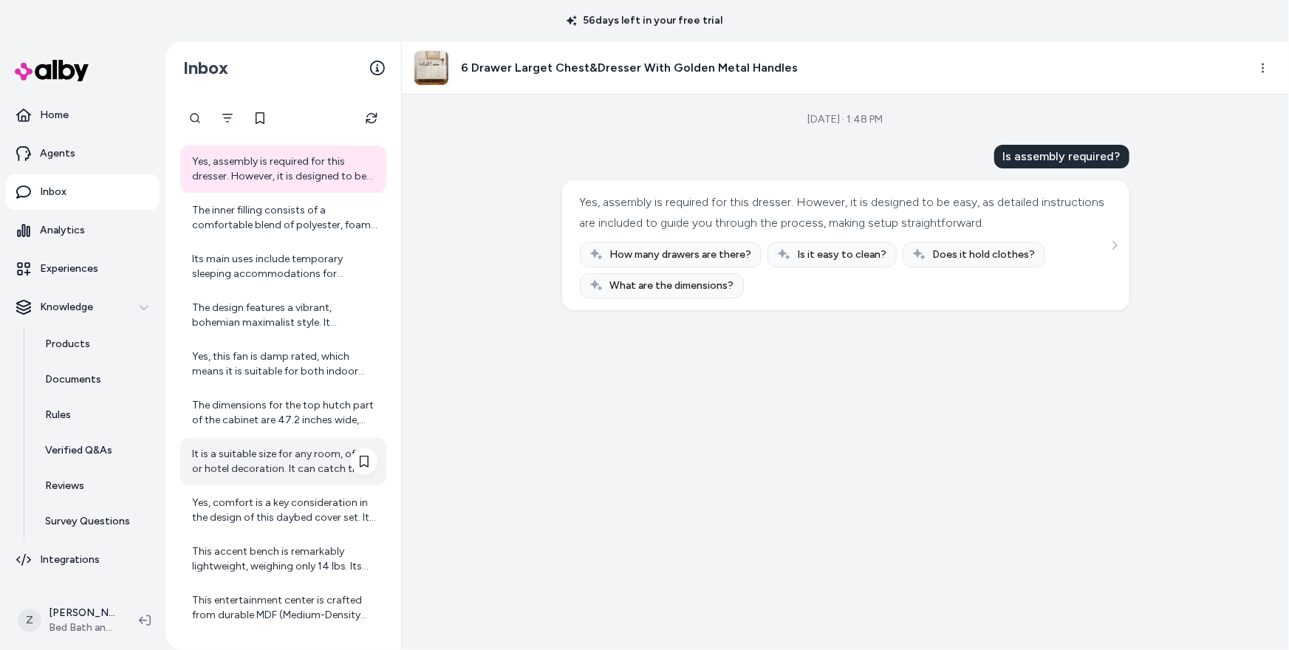
click at [236, 454] on div "It is a suitable size for any room, office, or hotel decoration. It can catch t…" at bounding box center [284, 462] width 185 height 30
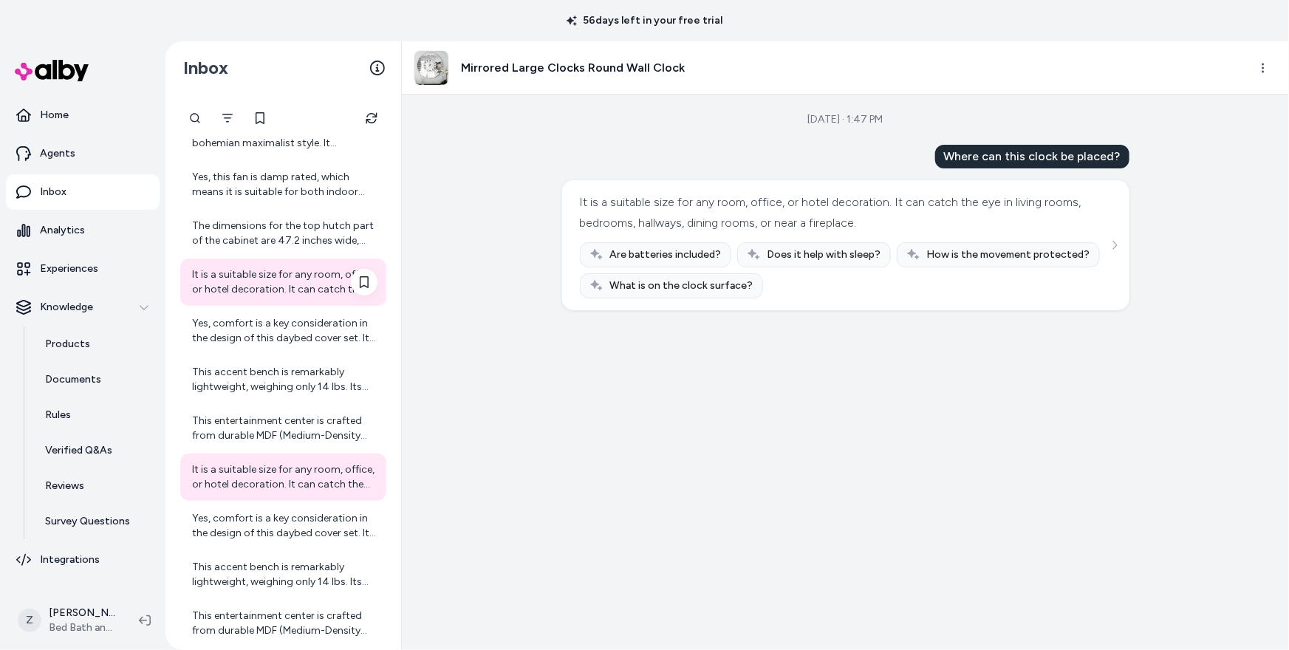
scroll to position [1305, 0]
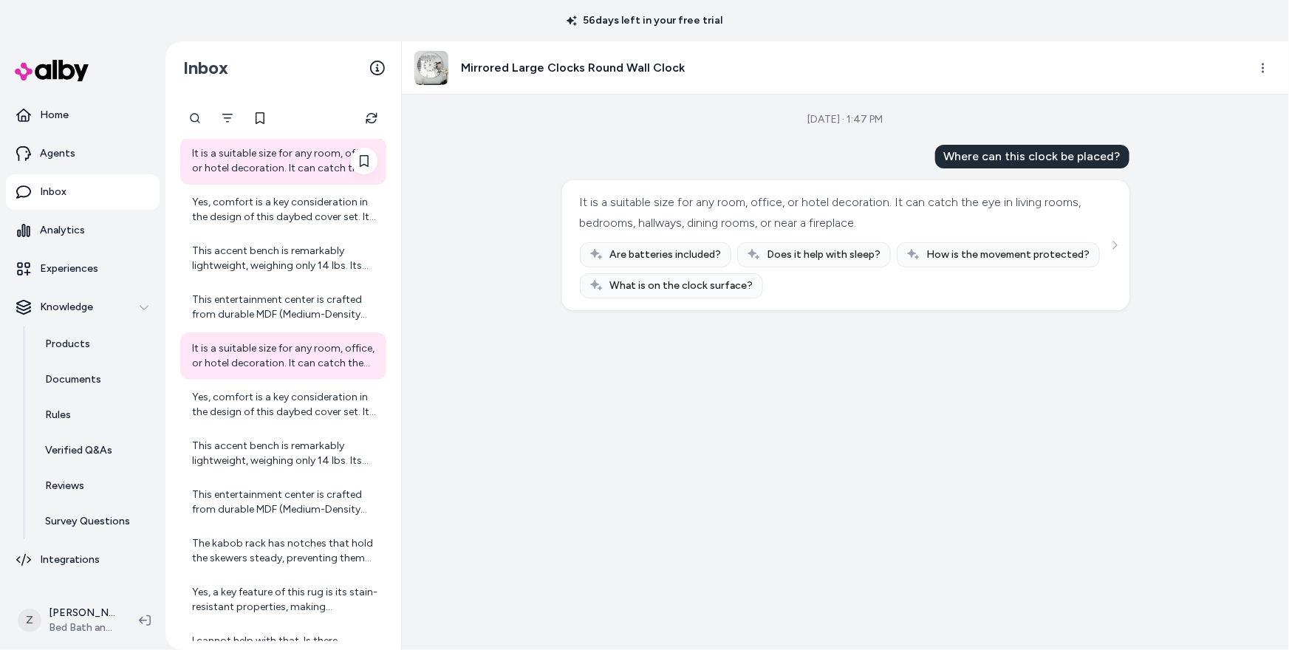
click at [236, 454] on div "This accent bench is remarkably lightweight, weighing only 14 lbs. Its lightwei…" at bounding box center [284, 454] width 185 height 30
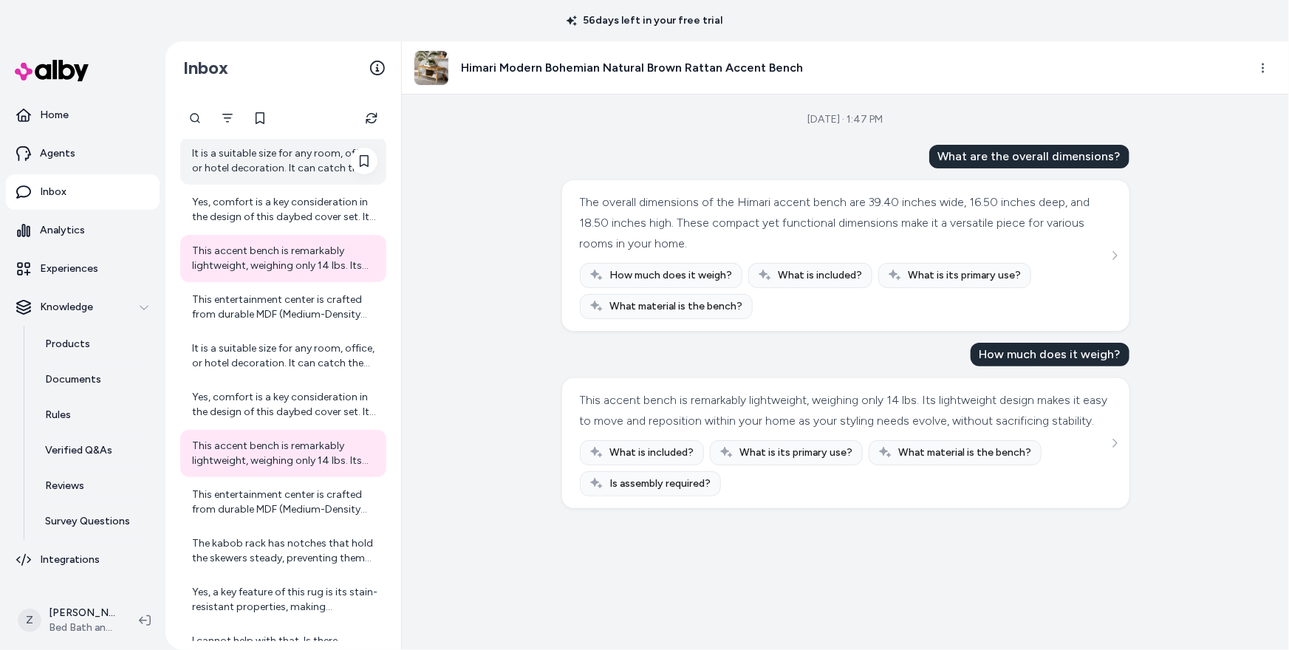
scroll to position [1735, 0]
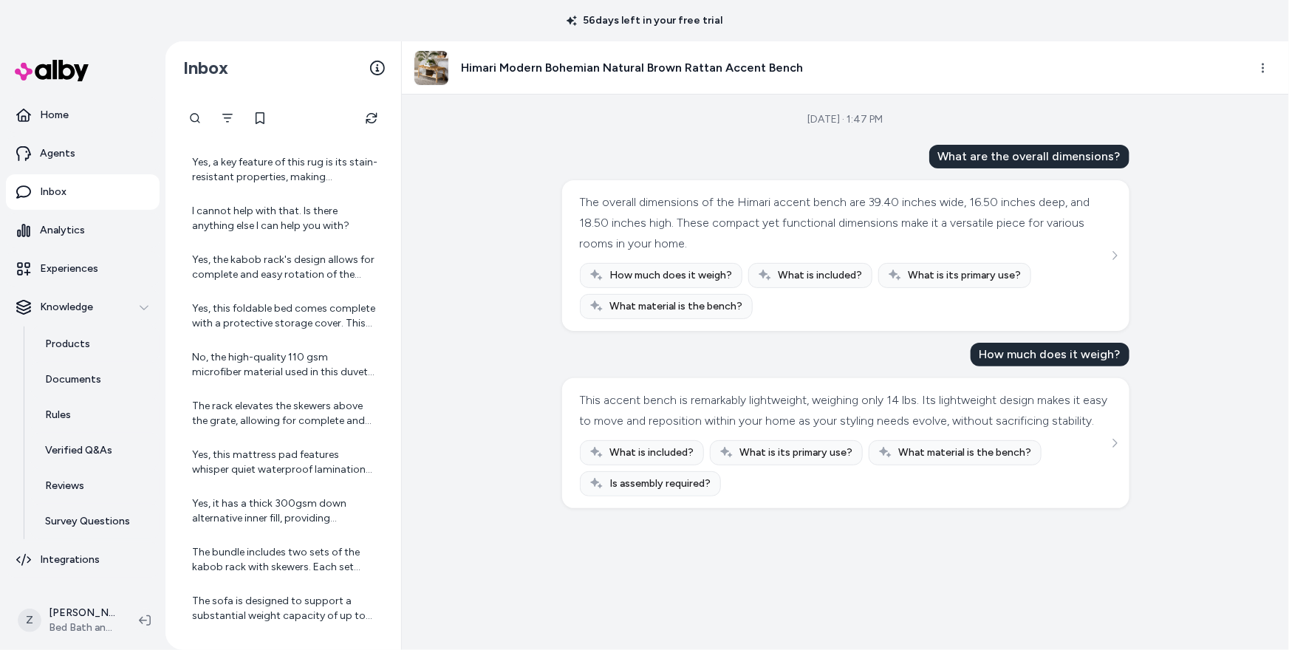
click at [236, 454] on div "Yes, this mattress pad features whisper quiet waterproof lamination on the bott…" at bounding box center [284, 463] width 185 height 30
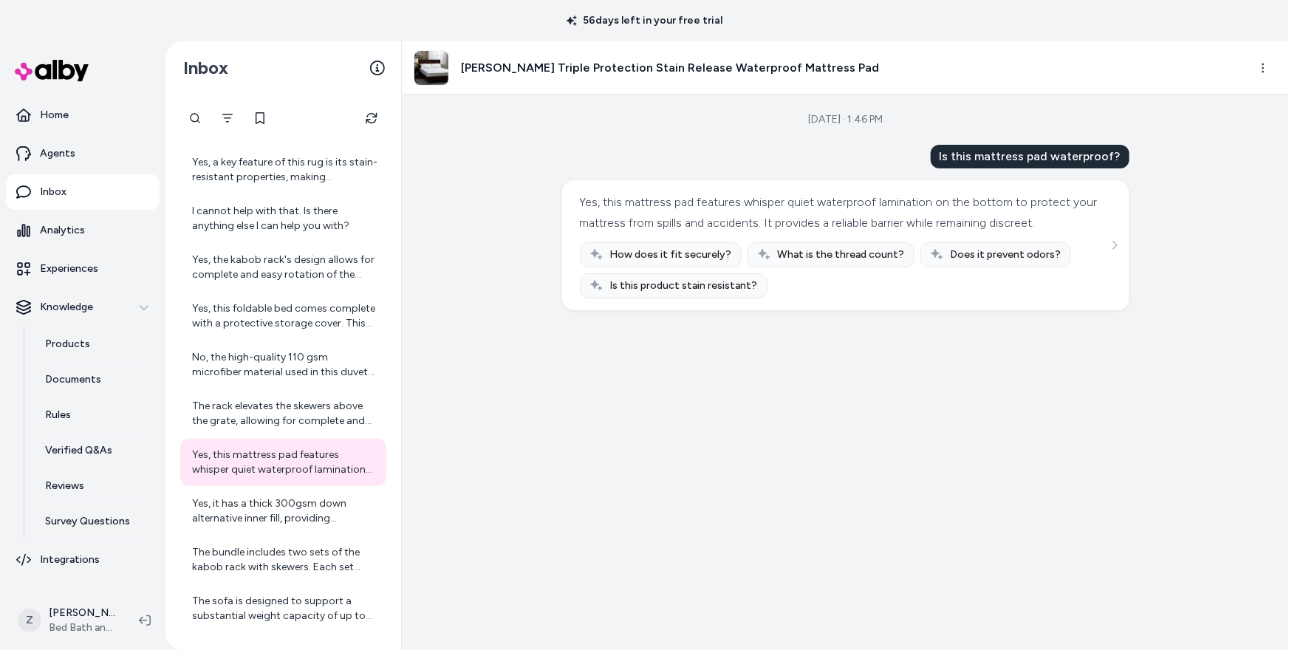
scroll to position [2224, 0]
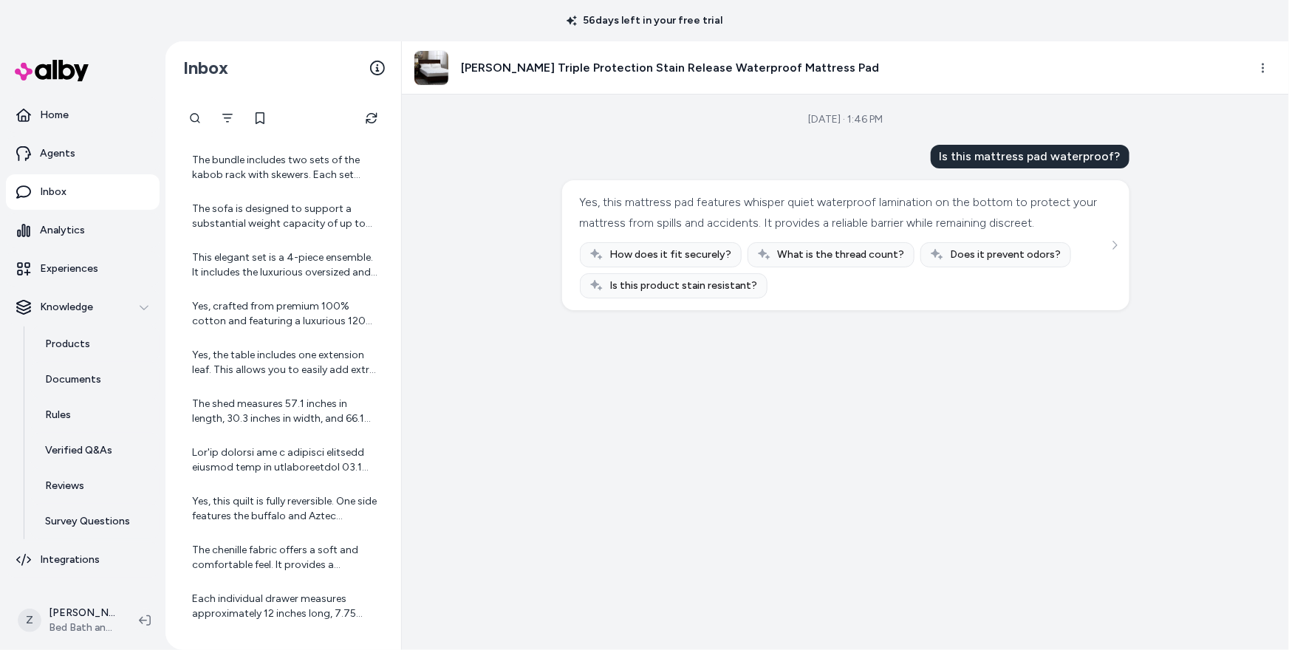
click at [236, 454] on div at bounding box center [284, 460] width 185 height 30
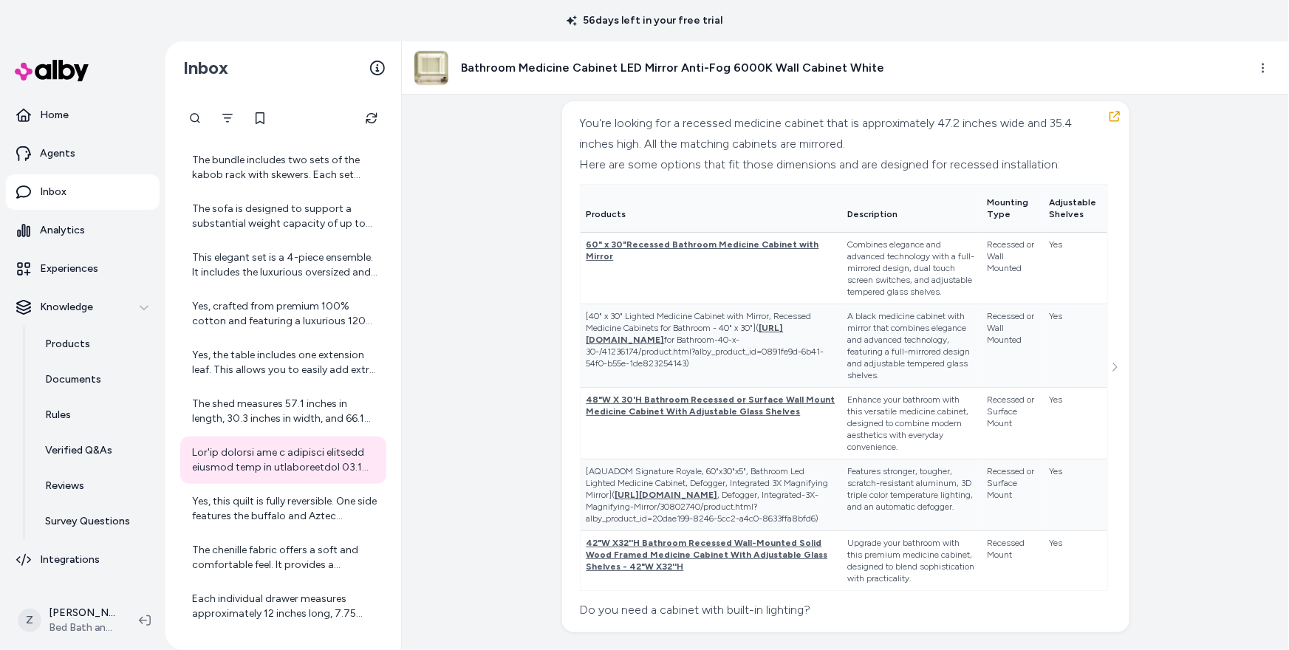
scroll to position [24703, 0]
click at [63, 157] on p "Agents" at bounding box center [57, 153] width 35 height 15
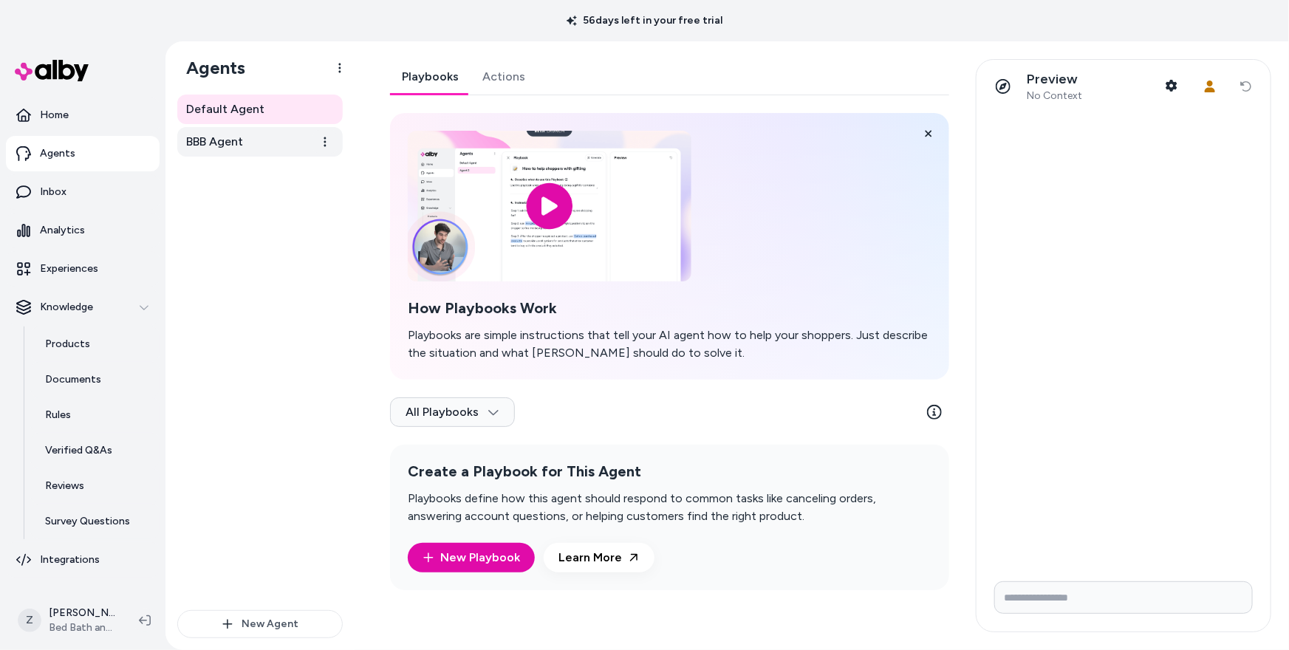
click at [306, 153] on link "BBB Agent" at bounding box center [259, 142] width 165 height 30
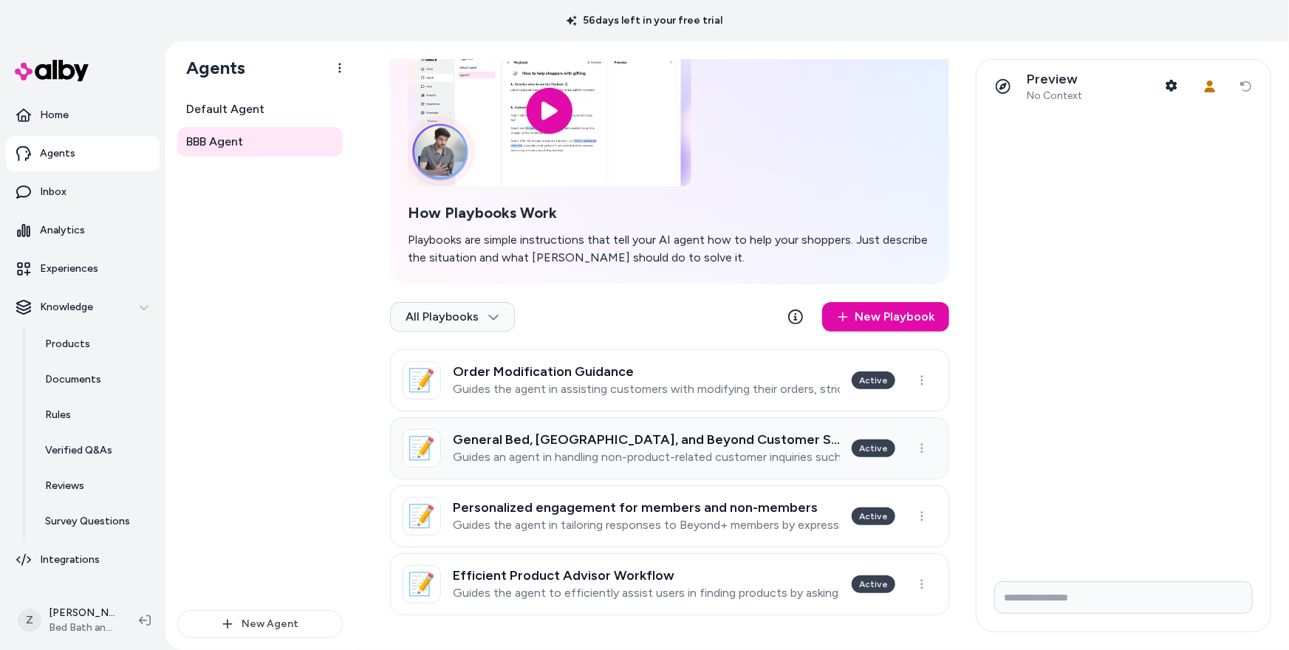
scroll to position [93, 0]
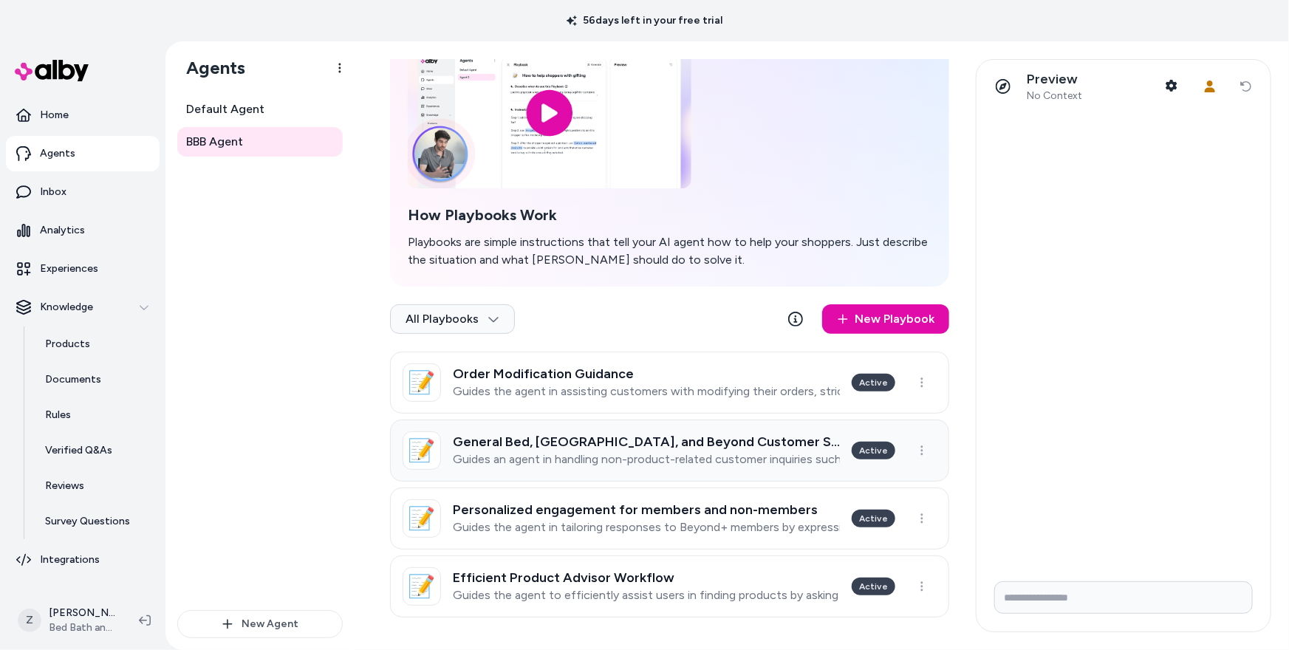
click at [657, 458] on p "Guides an agent in handling non-product-related customer inquiries such as orde…" at bounding box center [646, 459] width 387 height 15
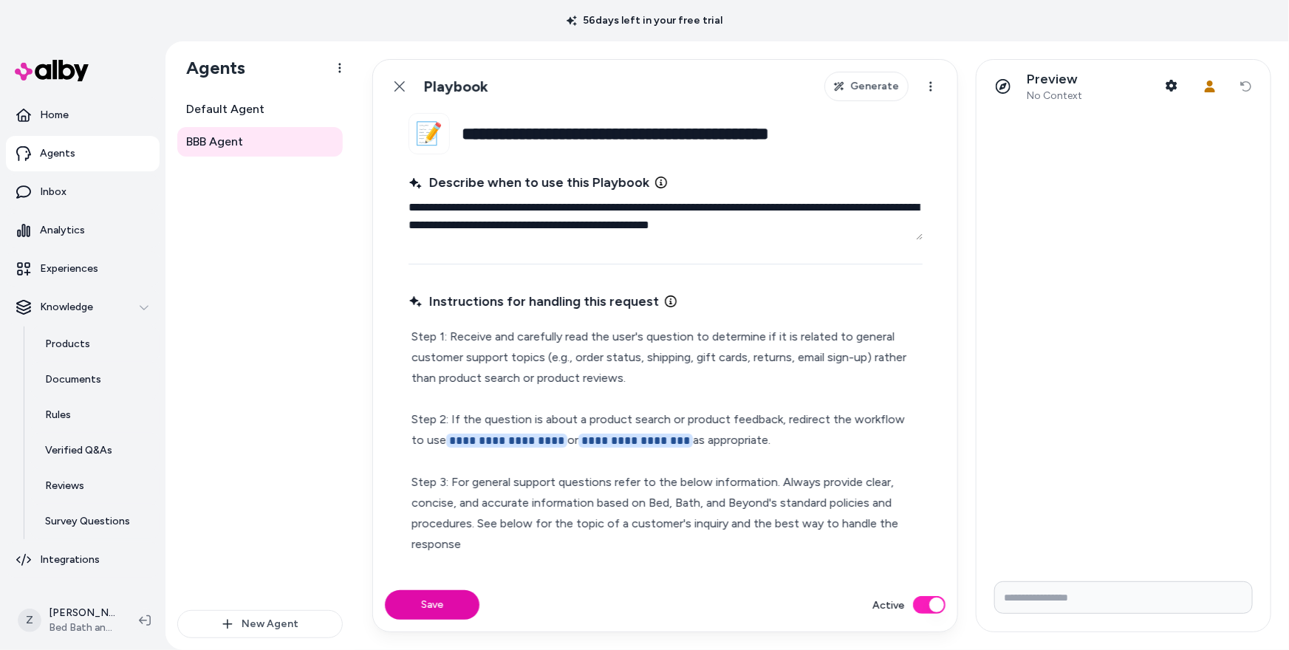
click at [629, 209] on textarea "**********" at bounding box center [666, 216] width 514 height 47
type textarea "*"
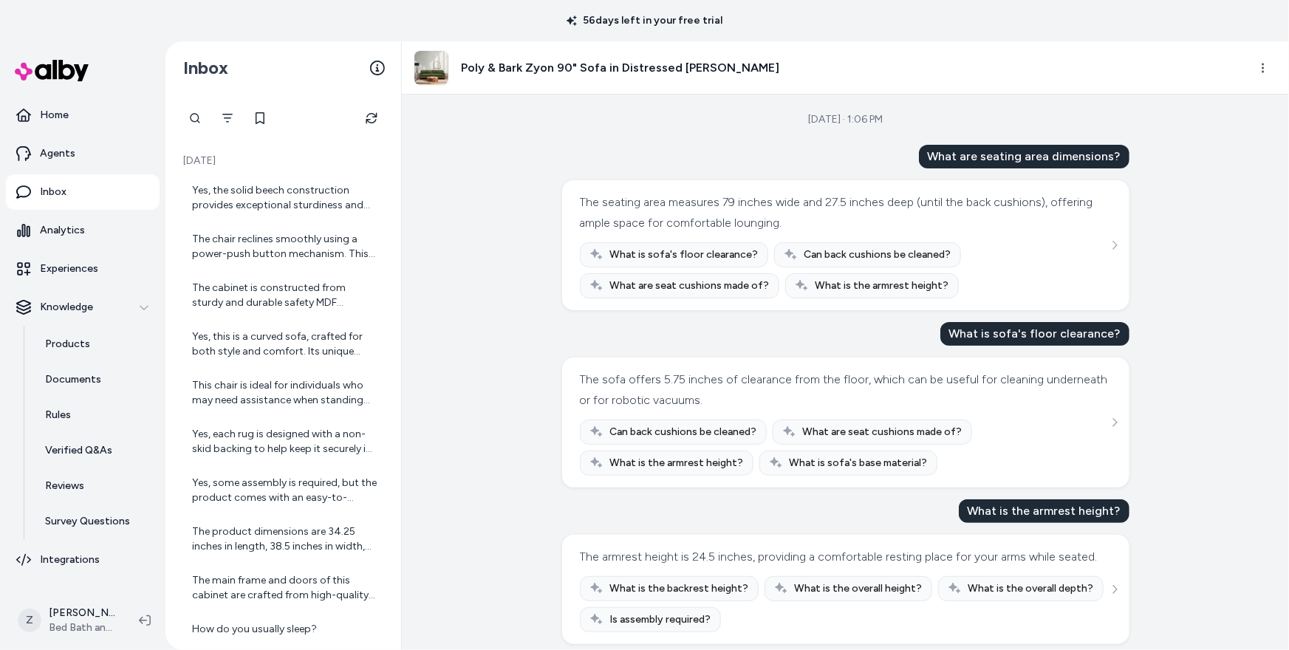
scroll to position [364, 0]
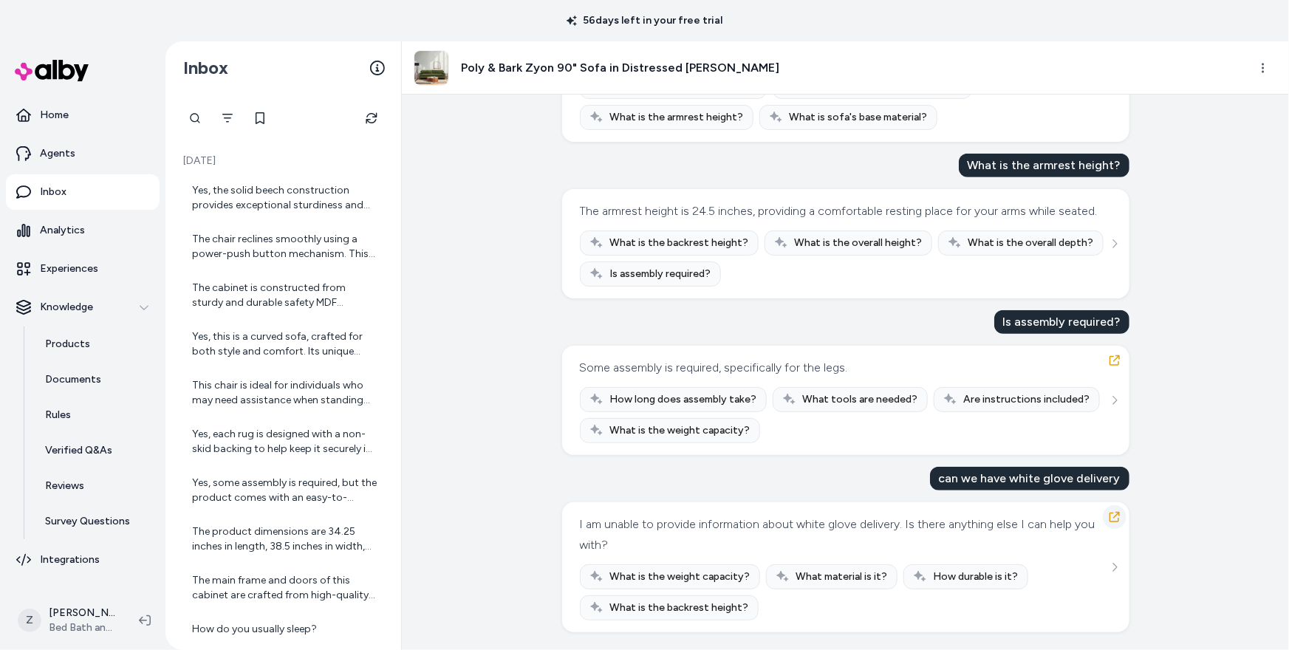
click at [1114, 516] on icon "button" at bounding box center [1115, 517] width 10 height 10
